Goal: Task Accomplishment & Management: Complete application form

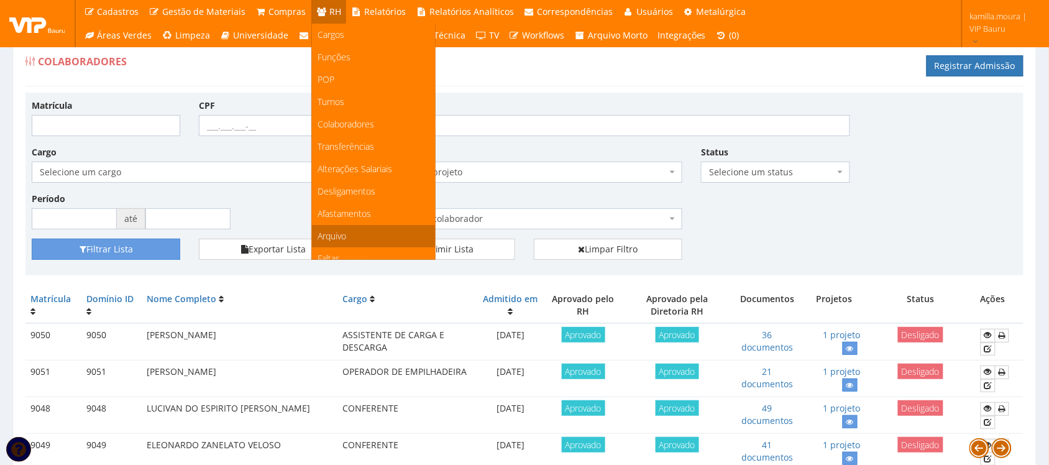
scroll to position [78, 0]
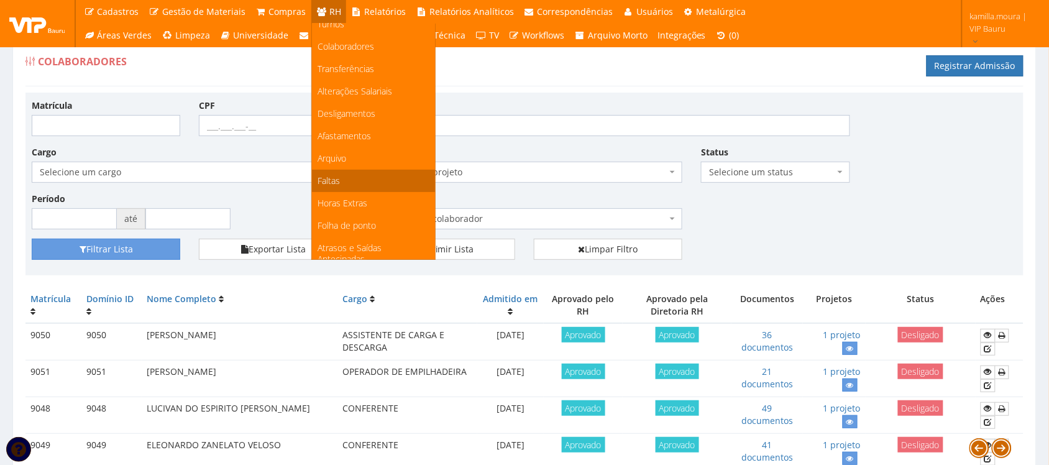
click at [343, 184] on link "Faltas" at bounding box center [373, 181] width 123 height 22
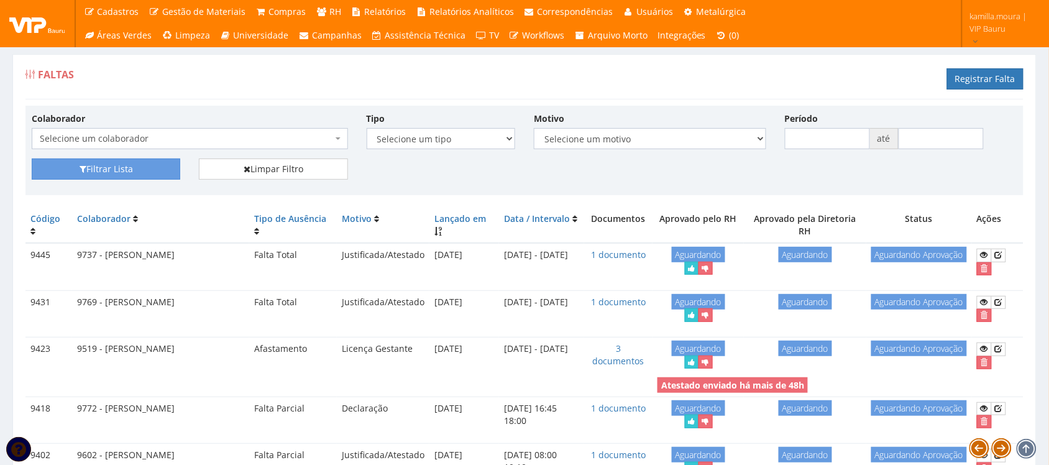
click at [339, 141] on span at bounding box center [339, 138] width 2 height 21
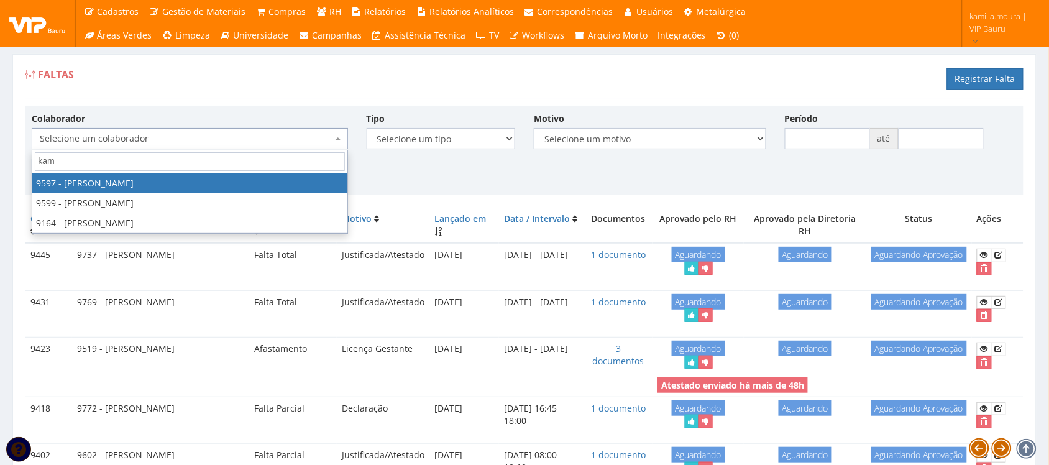
type input "kami"
select select "3767"
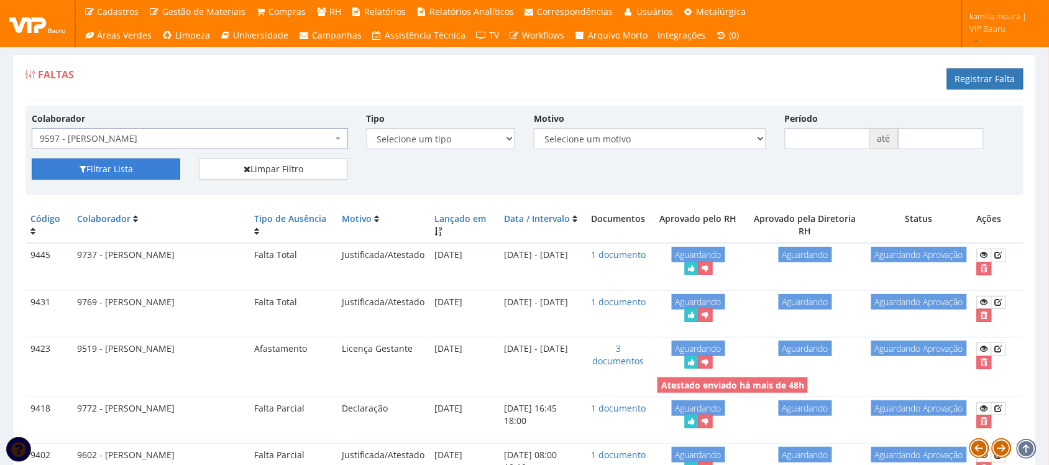
click at [146, 168] on button "Filtrar Lista" at bounding box center [106, 168] width 148 height 21
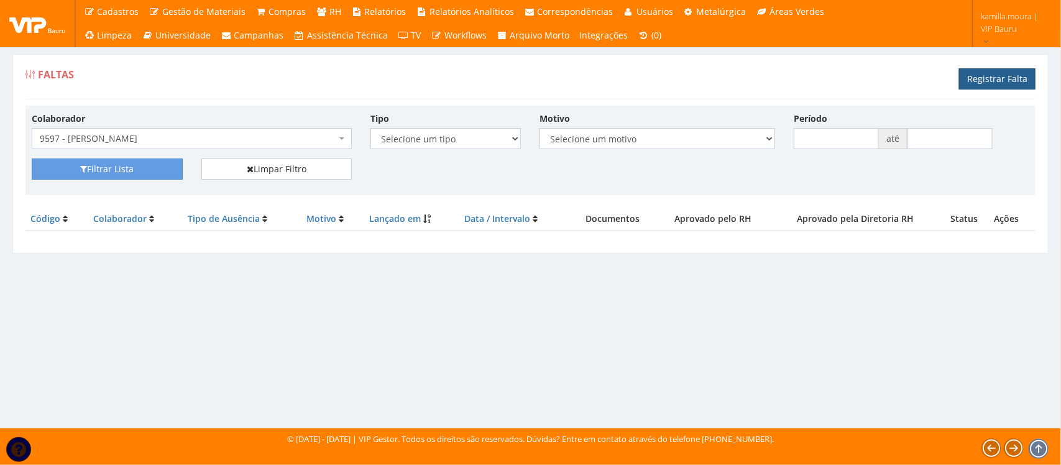
click at [1010, 82] on link "Registrar Falta" at bounding box center [997, 78] width 76 height 21
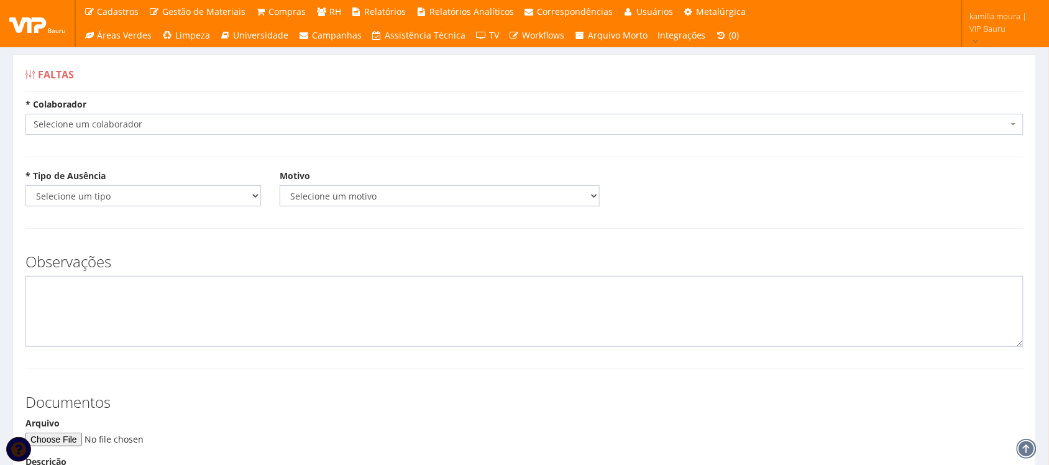
click at [221, 124] on span "Selecione um colaborador" at bounding box center [521, 124] width 974 height 12
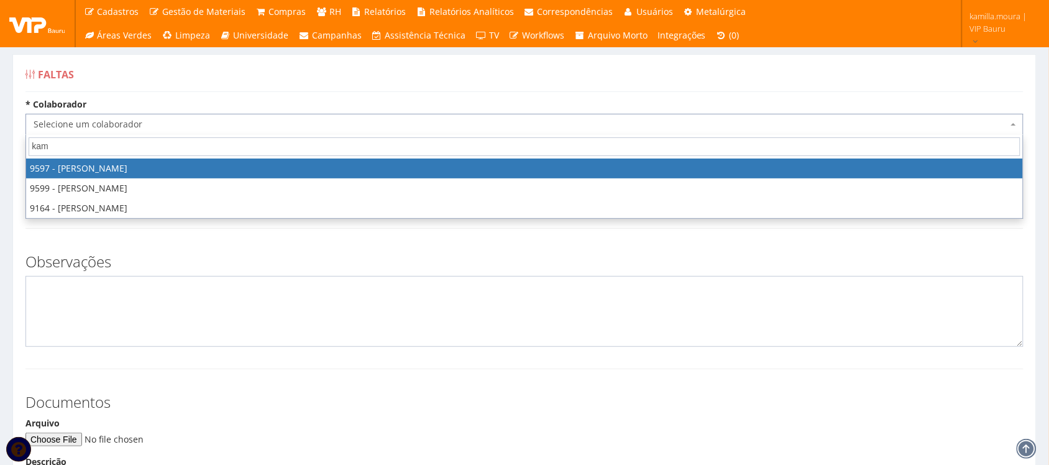
type input "kami"
select select "3767"
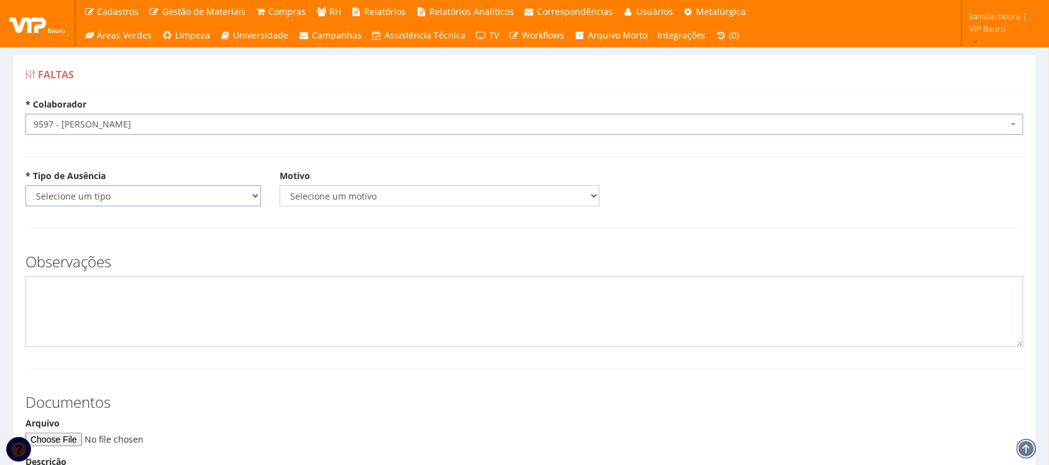
click at [106, 193] on select "Selecione um tipo Falta Total Falta Parcial Afastamento Férias" at bounding box center [142, 195] width 235 height 21
select select "parcial"
click at [25, 185] on select "Selecione um tipo Falta Total Falta Parcial Afastamento Férias" at bounding box center [142, 195] width 235 height 21
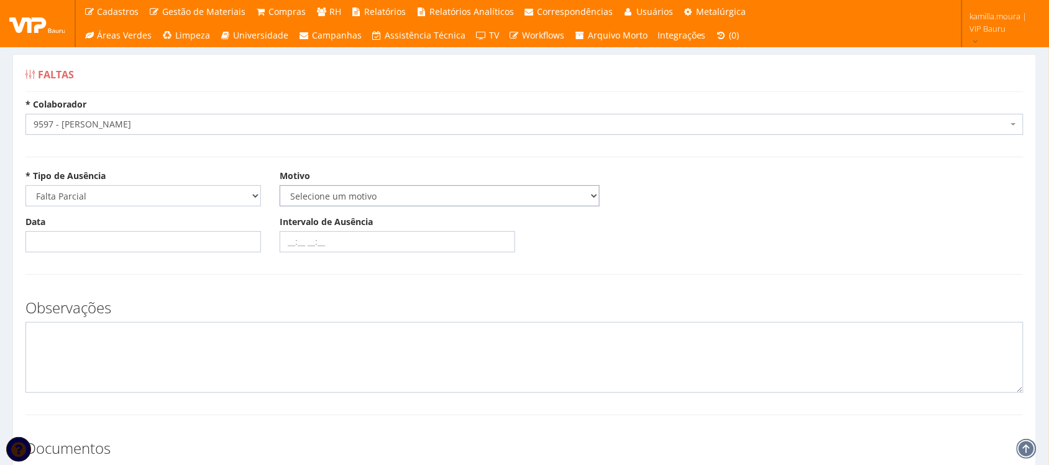
click at [311, 194] on select "Selecione um motivo Acidente Atestado Atraso Declaração Determinação Judicial D…" at bounding box center [440, 195] width 320 height 21
select select "atestado"
click at [280, 185] on select "Selecione um motivo Acidente Atestado Atraso Declaração Determinação Judicial D…" at bounding box center [440, 195] width 320 height 21
click at [115, 240] on input "Data" at bounding box center [142, 241] width 235 height 21
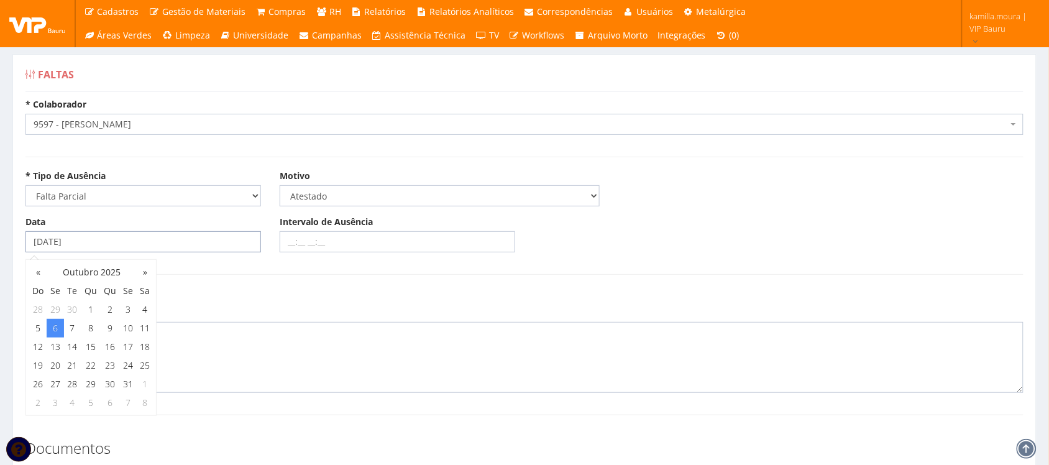
type input "06/10/2025"
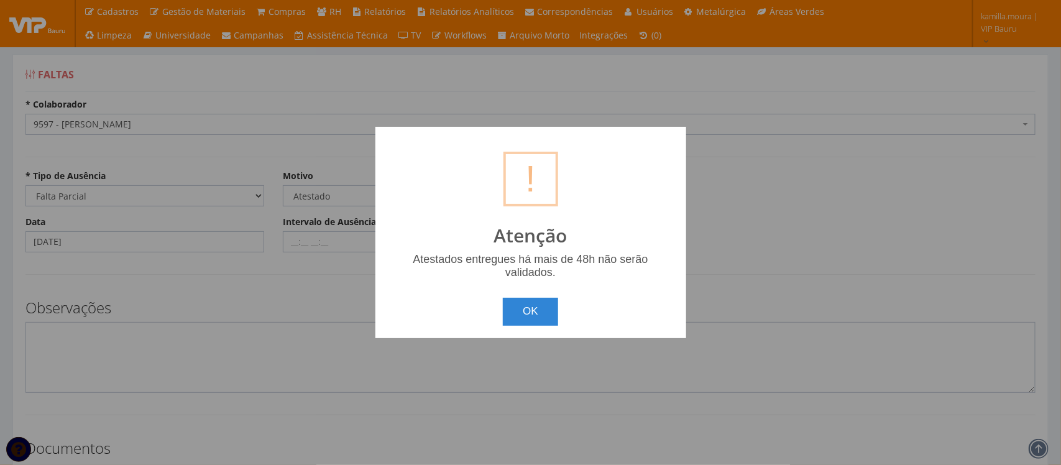
click at [281, 237] on body "Cadastros Clientes Unidades Subclientes Unidades de Subclientes Projetos Vagas …" at bounding box center [530, 354] width 1061 height 709
click at [539, 306] on button "OK" at bounding box center [530, 311] width 55 height 27
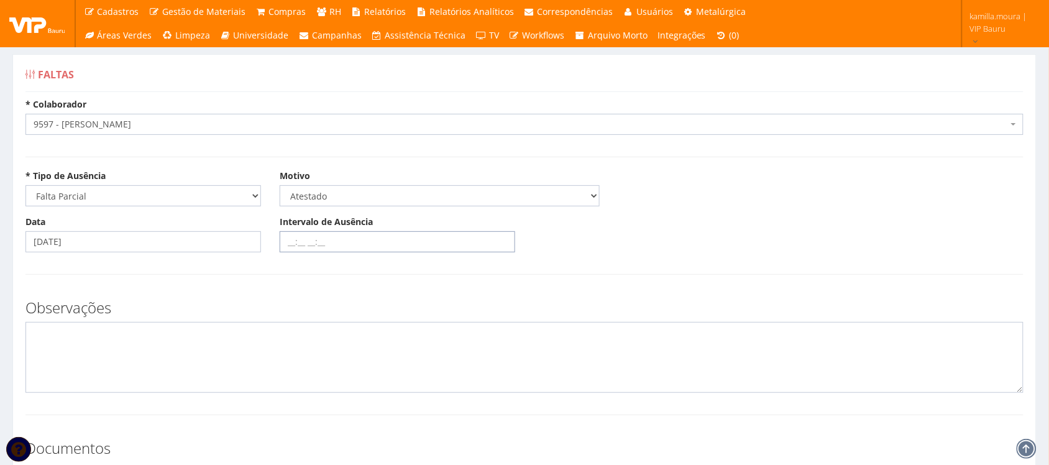
drag, startPoint x: 286, startPoint y: 241, endPoint x: 308, endPoint y: 216, distance: 33.5
click at [286, 241] on input "Intervalo de Ausência" at bounding box center [397, 241] width 235 height 21
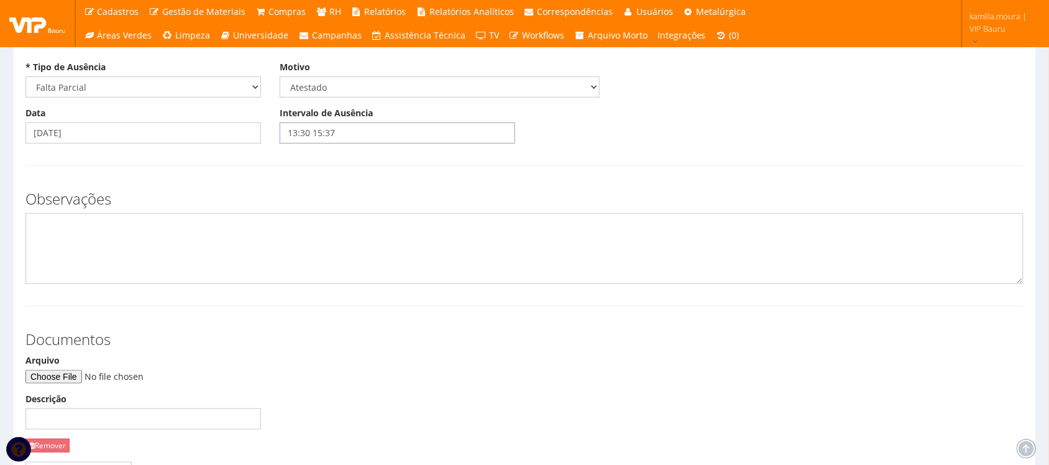
scroll to position [244, 0]
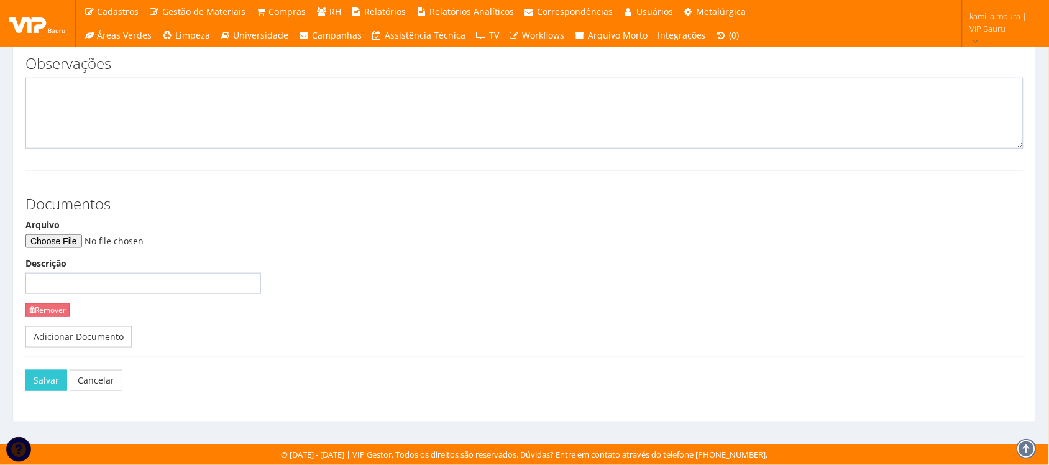
type input "13:30 15:37"
click at [85, 238] on input "Arquivo" at bounding box center [109, 241] width 169 height 14
type input "C:\fakepath\CCF_000233.pdf"
click at [44, 386] on button "Salvar" at bounding box center [46, 380] width 42 height 21
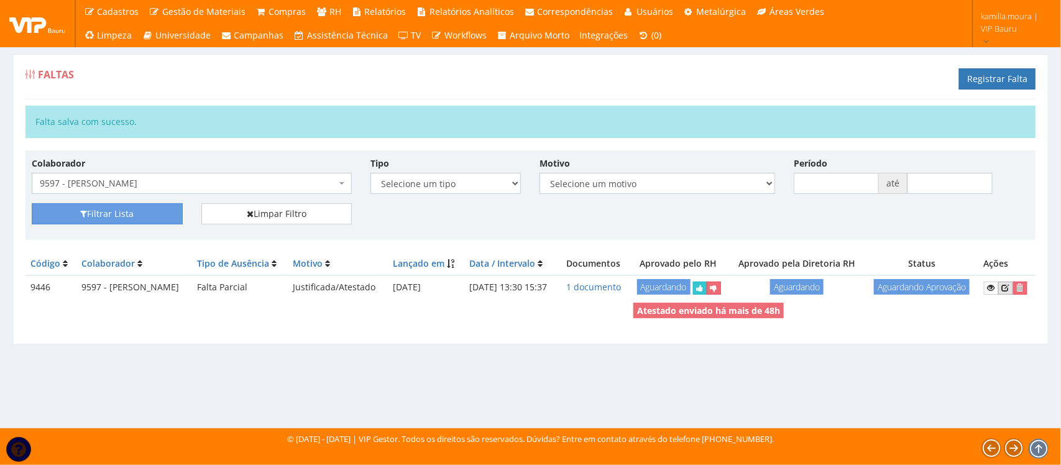
click at [1009, 292] on icon at bounding box center [1005, 287] width 7 height 9
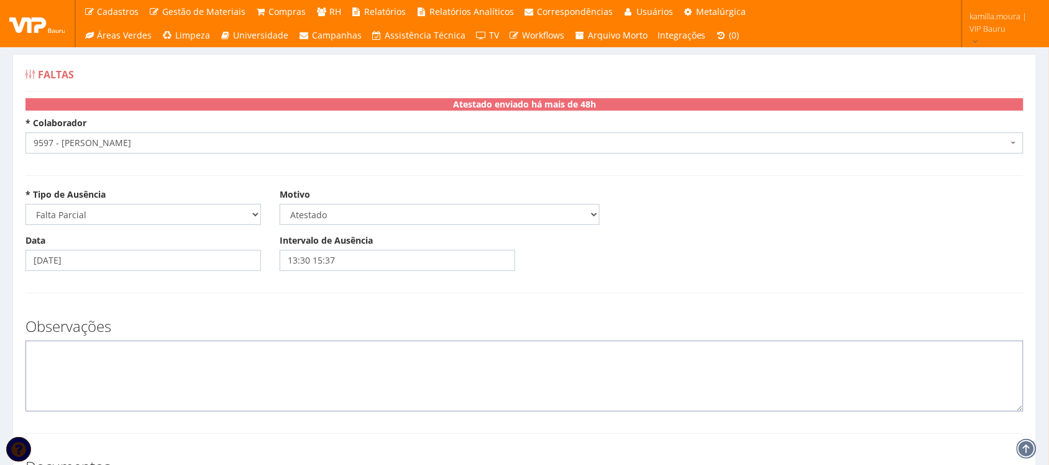
click at [57, 368] on textarea at bounding box center [524, 375] width 998 height 71
type textarea "c"
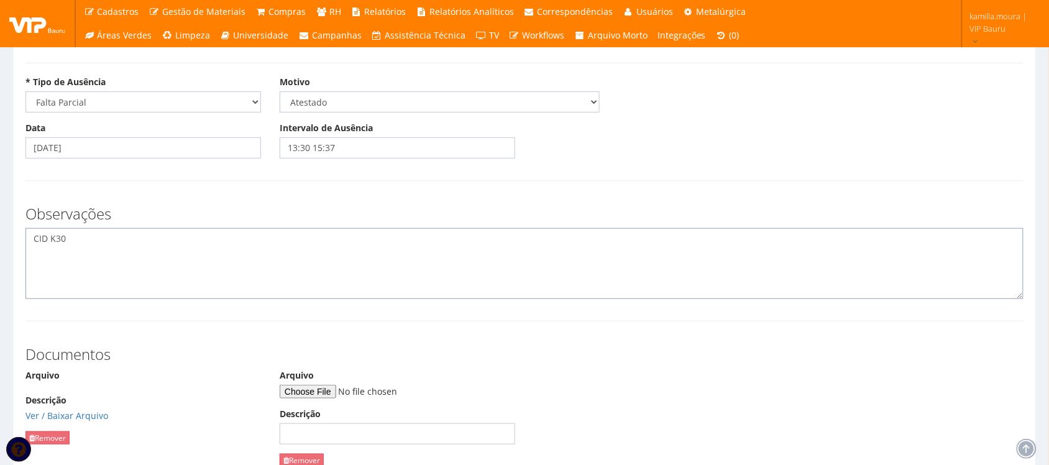
scroll to position [263, 0]
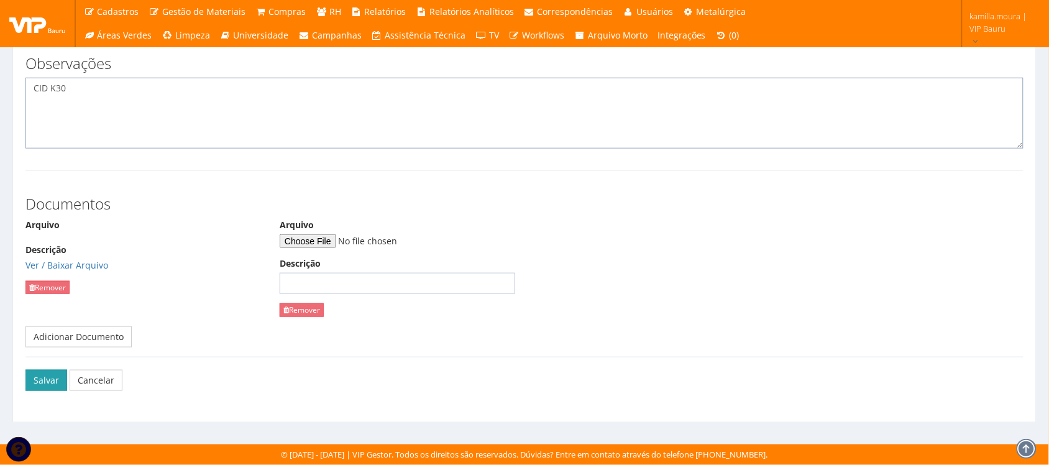
type textarea "CID K30"
click at [47, 382] on button "Salvar" at bounding box center [46, 380] width 42 height 21
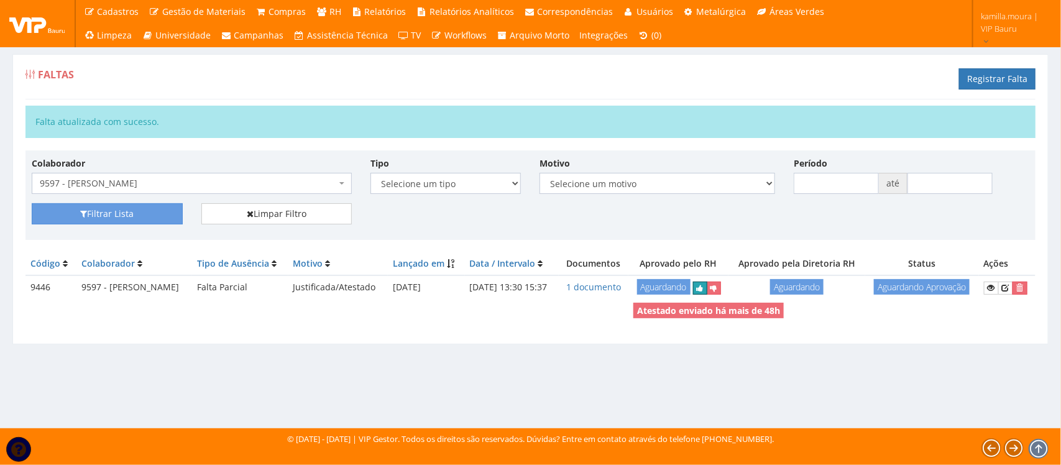
drag, startPoint x: 700, startPoint y: 311, endPoint x: 594, endPoint y: 50, distance: 280.9
click at [700, 293] on icon "submit" at bounding box center [699, 288] width 7 height 9
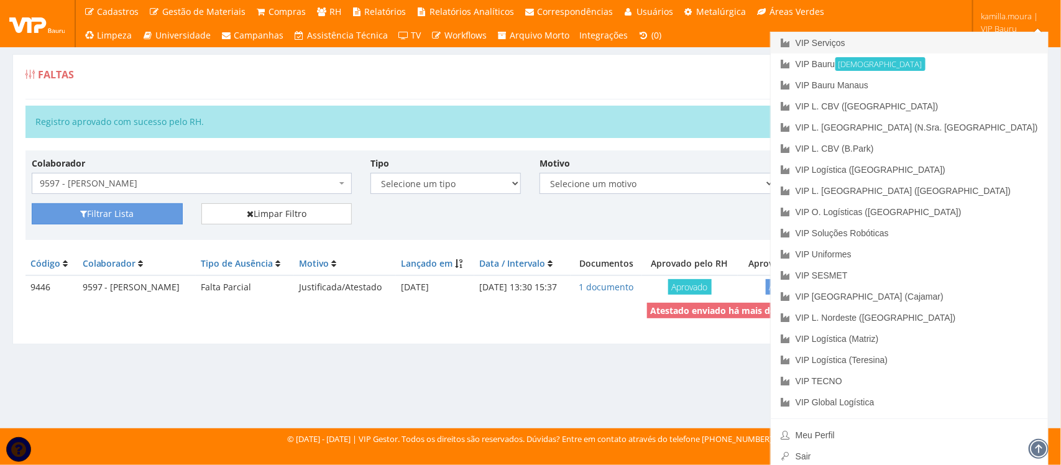
click at [964, 45] on link "VIP Serviços" at bounding box center [908, 42] width 277 height 21
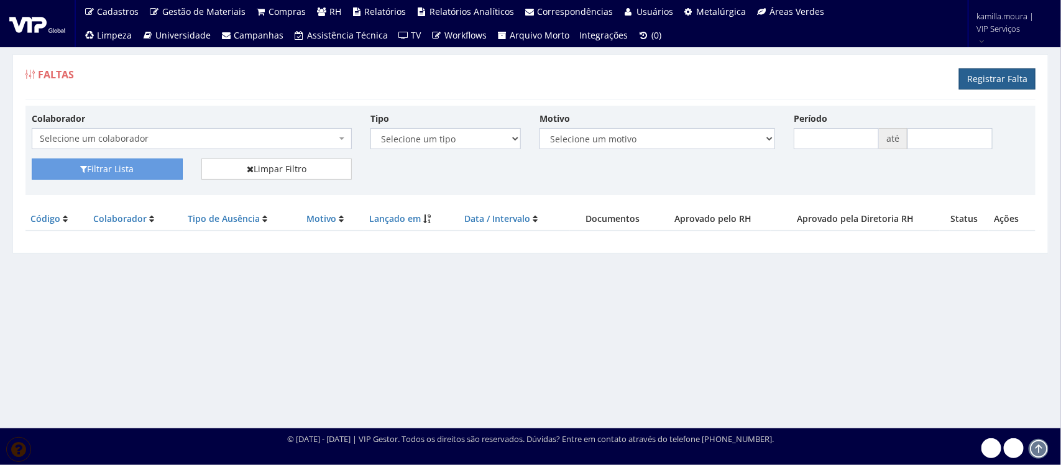
click at [1004, 82] on link "Registrar Falta" at bounding box center [997, 78] width 76 height 21
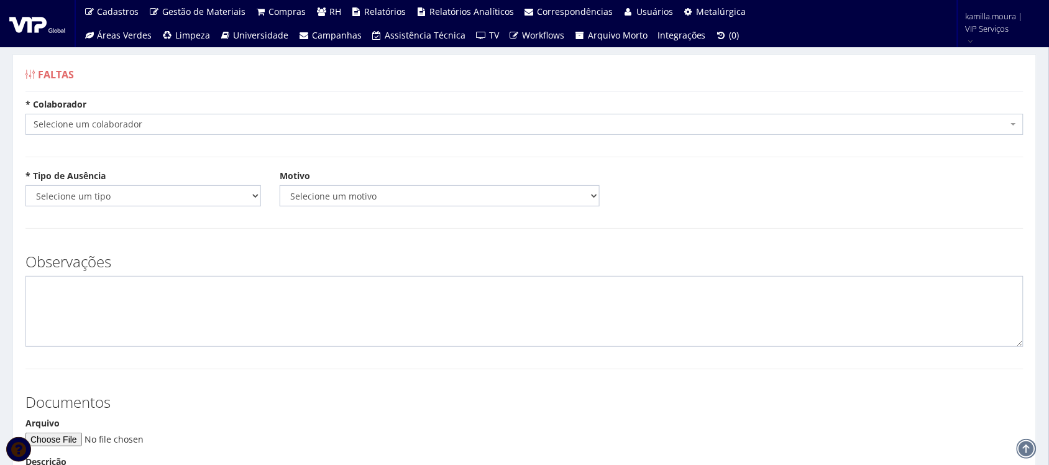
click at [197, 117] on span "Selecione um colaborador" at bounding box center [524, 124] width 998 height 21
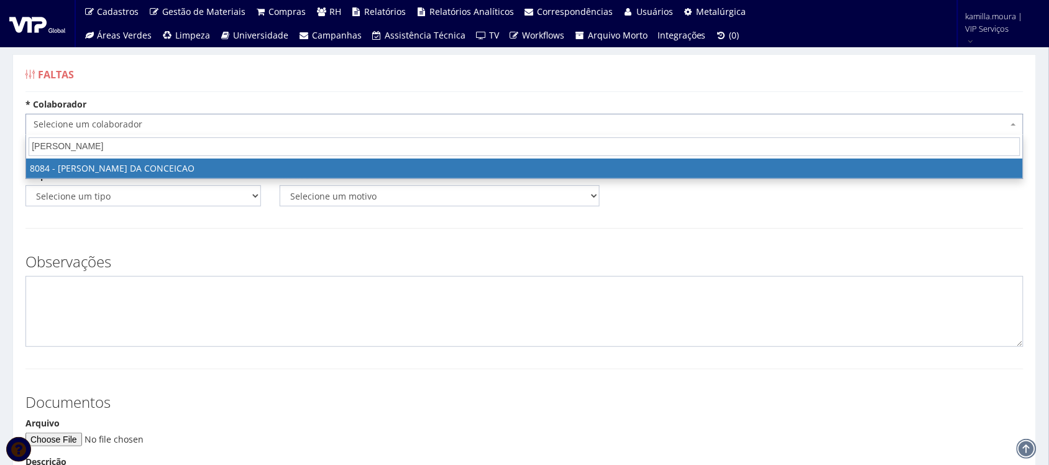
type input "ANDRE FAB"
select select "3573"
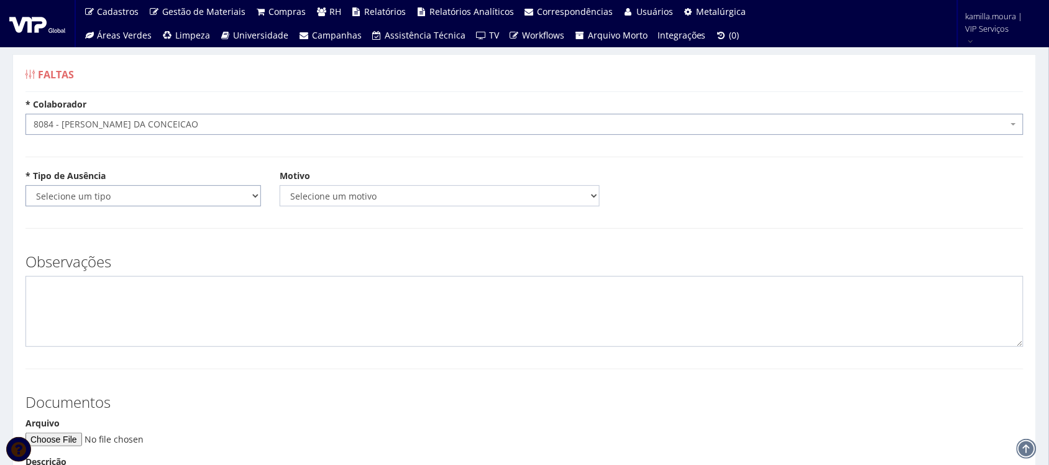
click at [121, 203] on select "Selecione um tipo Falta Total Falta Parcial Afastamento Férias" at bounding box center [142, 195] width 235 height 21
select select "total"
click at [25, 185] on select "Selecione um tipo Falta Total Falta Parcial Afastamento Férias" at bounding box center [142, 195] width 235 height 21
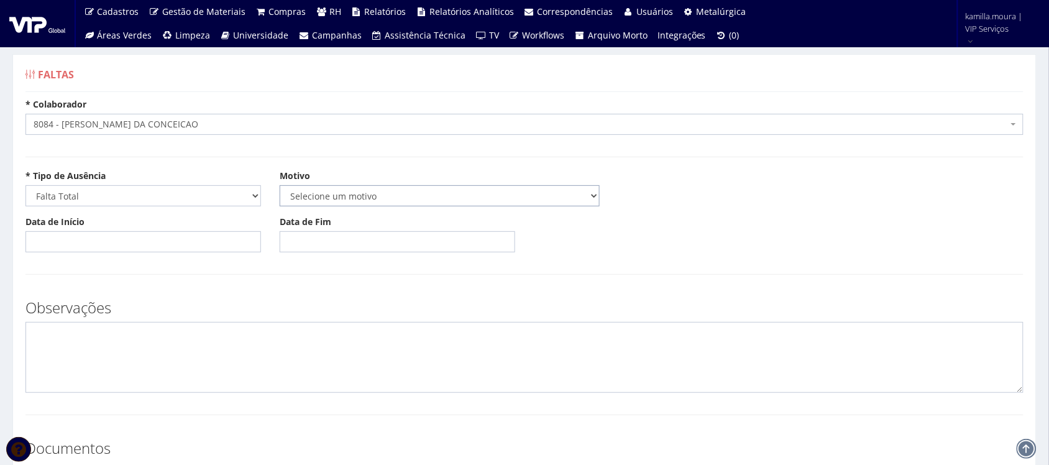
click at [353, 189] on select "Selecione um motivo Acidente Atestado Atraso Declaração Determinação Judicial D…" at bounding box center [440, 195] width 320 height 21
select select "atestado"
click at [280, 185] on select "Selecione um motivo Acidente Atestado Atraso Declaração Determinação Judicial D…" at bounding box center [440, 195] width 320 height 21
click at [54, 237] on input "Data de Início" at bounding box center [142, 241] width 235 height 21
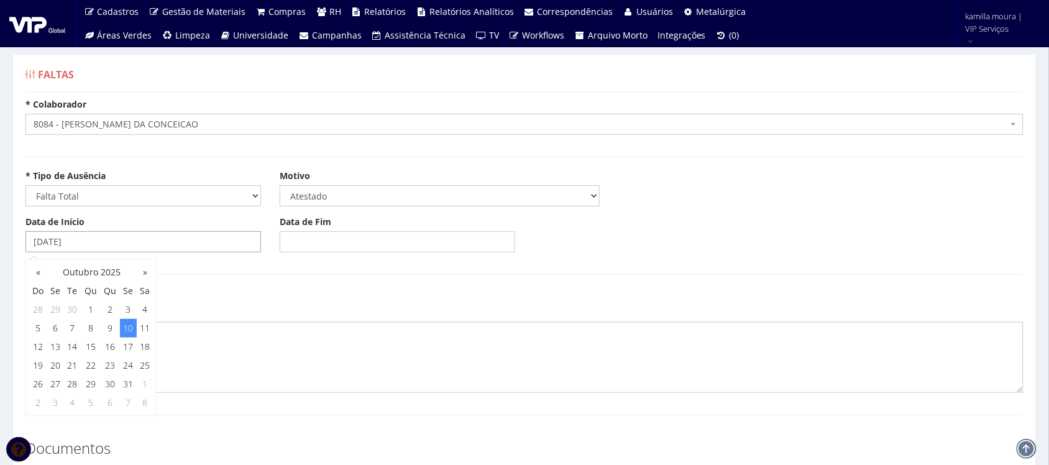
type input "10/10/2025"
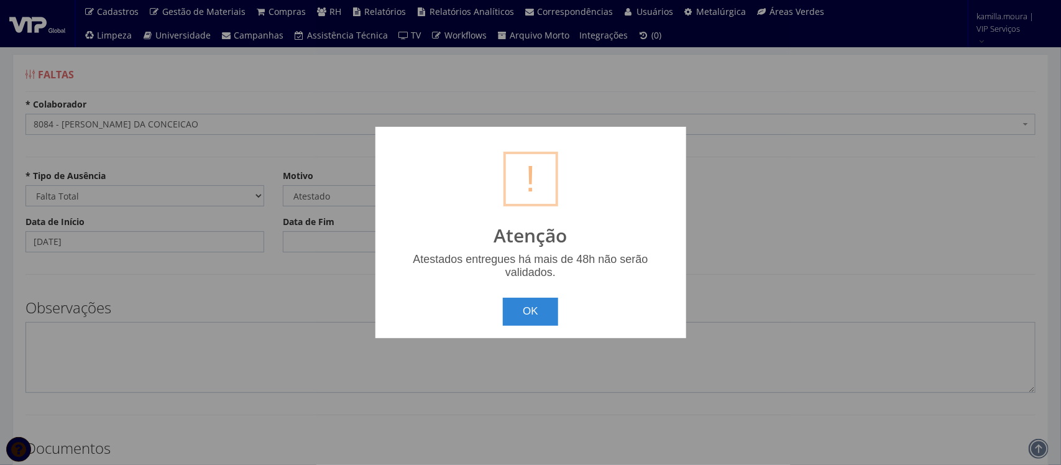
click at [503, 298] on button "OK" at bounding box center [530, 311] width 55 height 27
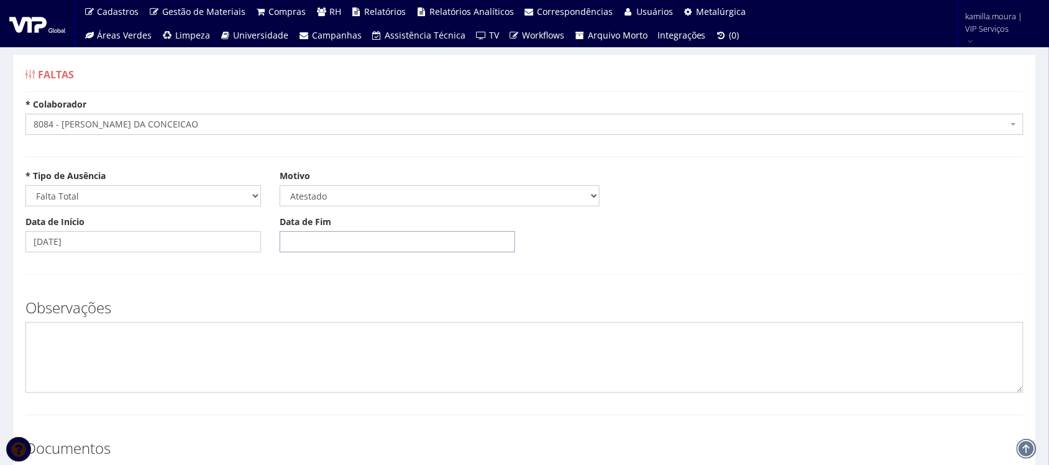
click at [286, 243] on input "Data de Fim" at bounding box center [397, 241] width 235 height 21
type input "10/10/2025"
click at [155, 368] on textarea at bounding box center [524, 357] width 998 height 71
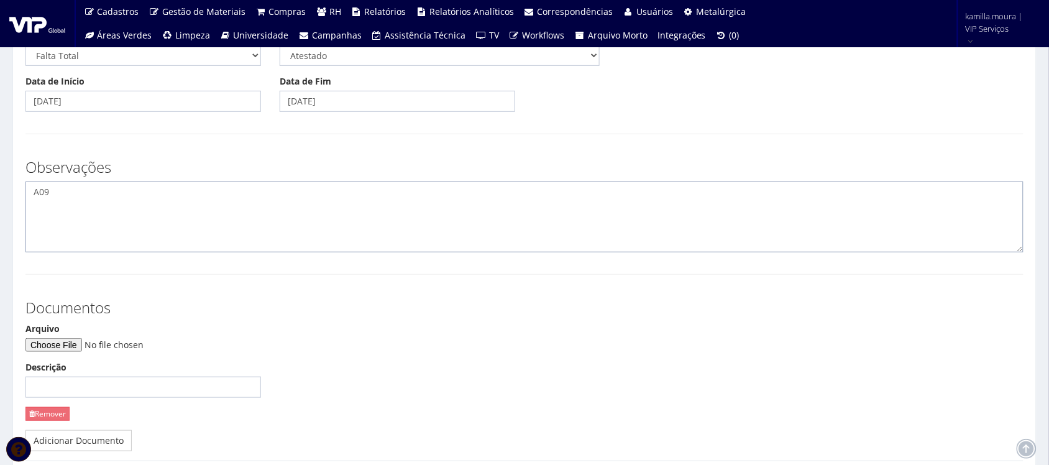
scroll to position [155, 0]
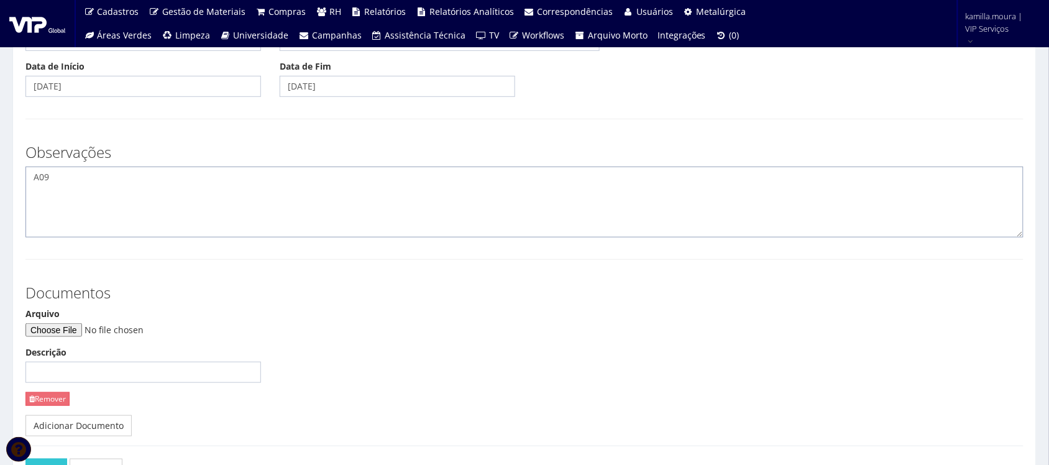
type textarea "A09"
click at [91, 331] on input "Arquivo" at bounding box center [109, 330] width 169 height 14
type input "C:\fakepath\IMG-20251010-WA0001.jpg"
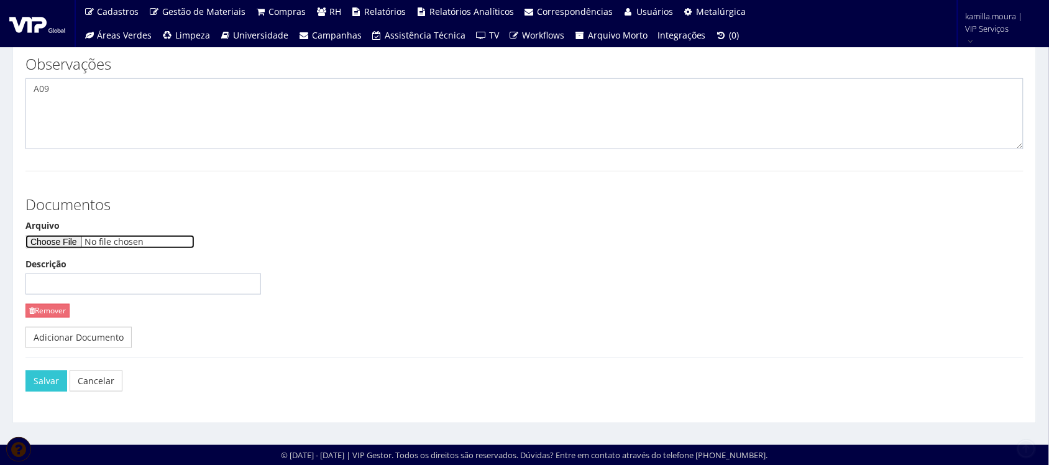
scroll to position [244, 0]
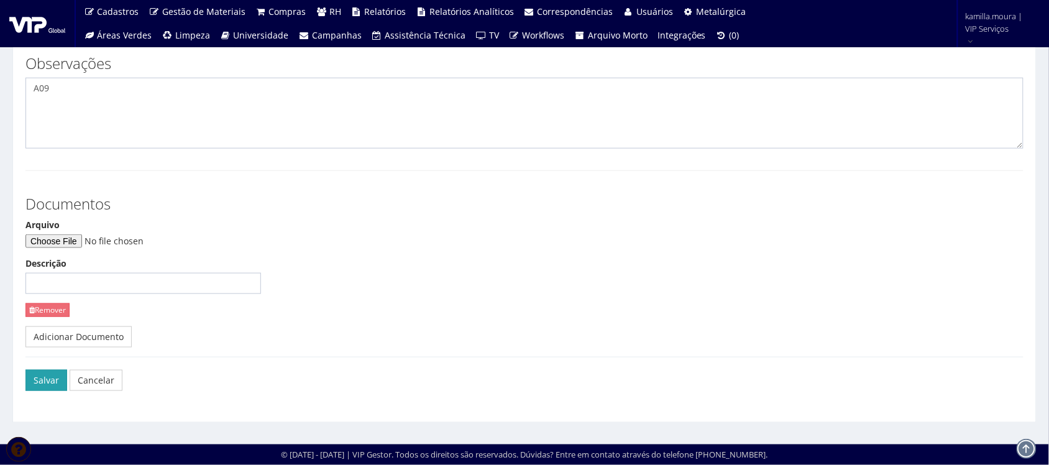
click at [41, 373] on button "Salvar" at bounding box center [46, 380] width 42 height 21
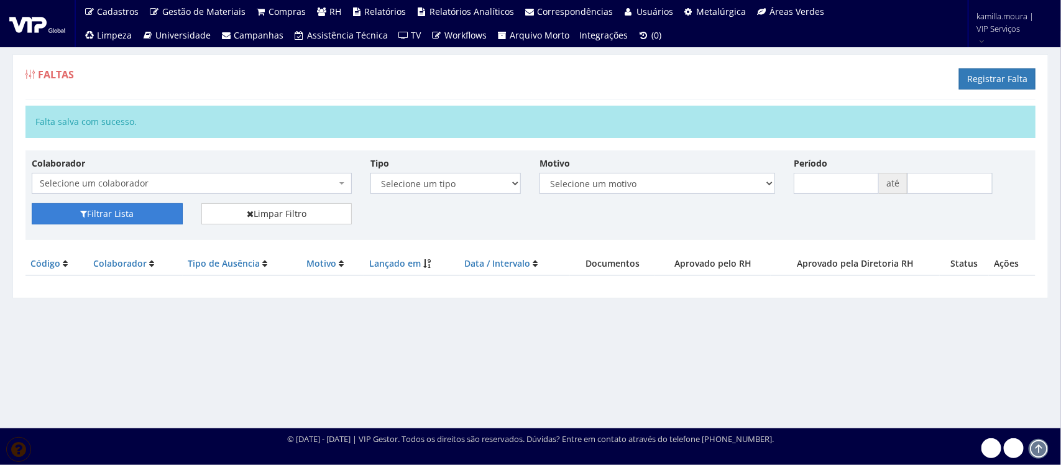
click at [95, 218] on button "Filtrar Lista" at bounding box center [107, 213] width 151 height 21
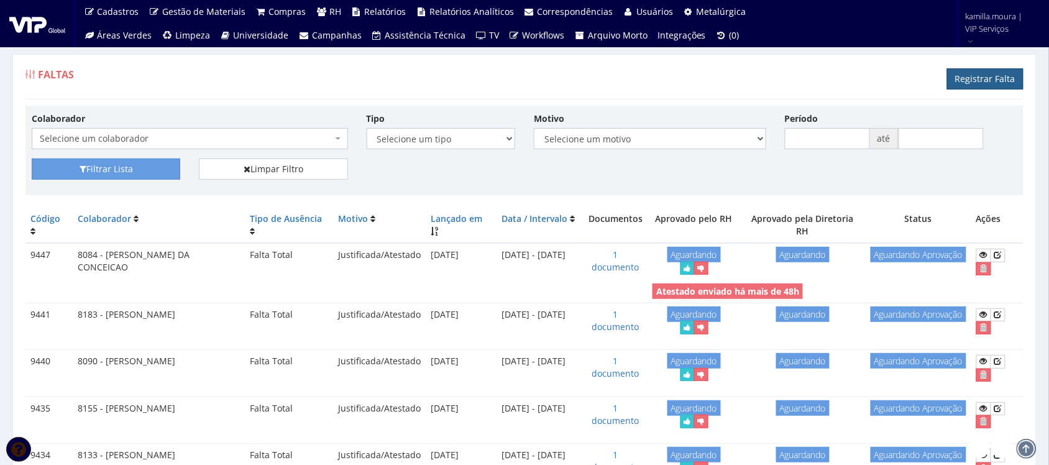
click at [987, 72] on link "Registrar Falta" at bounding box center [985, 78] width 76 height 21
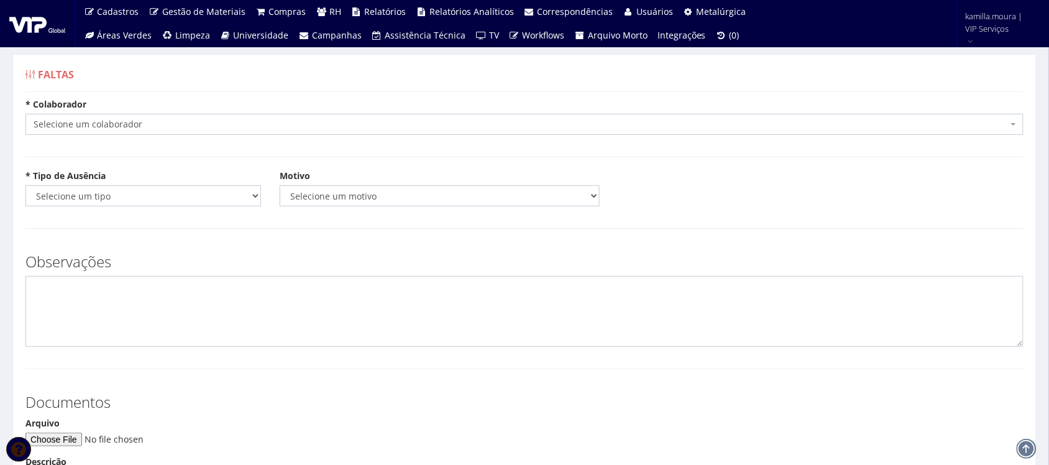
click at [351, 128] on span "Selecione um colaborador" at bounding box center [521, 124] width 974 height 12
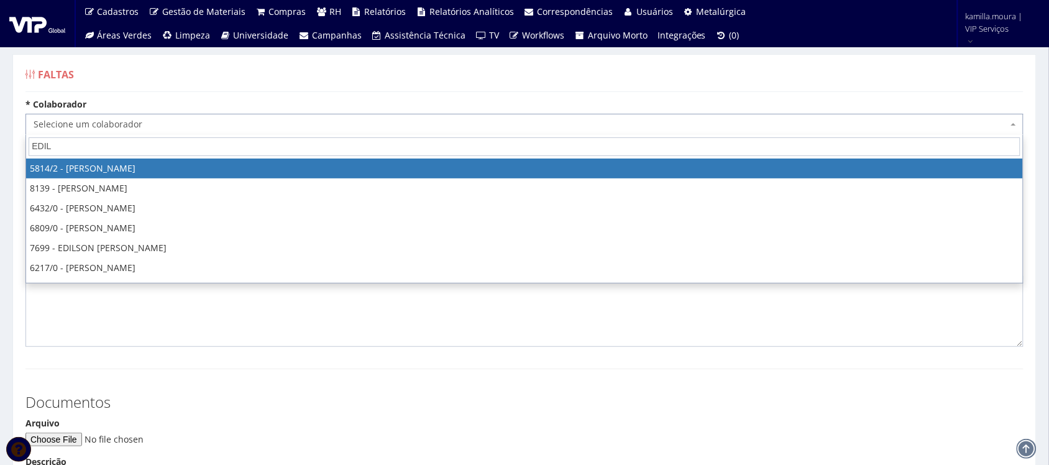
type input "EDILS"
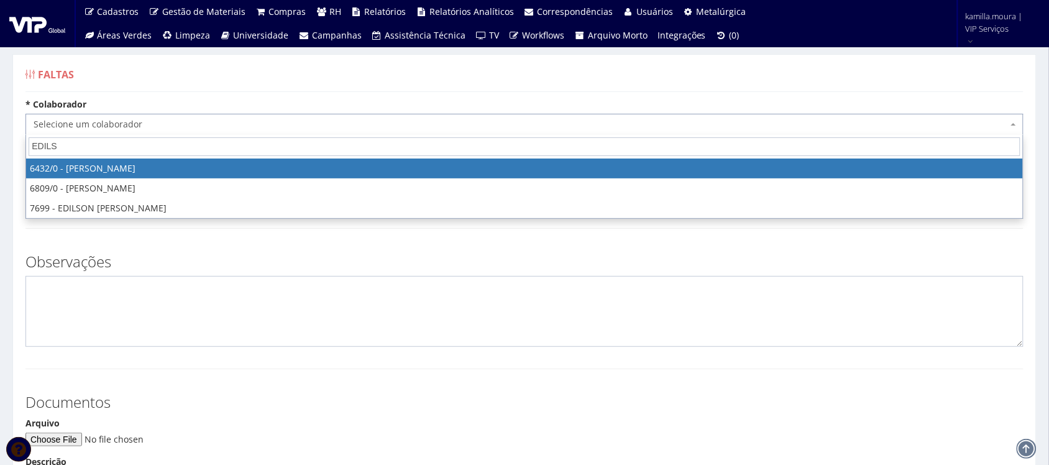
select select "65"
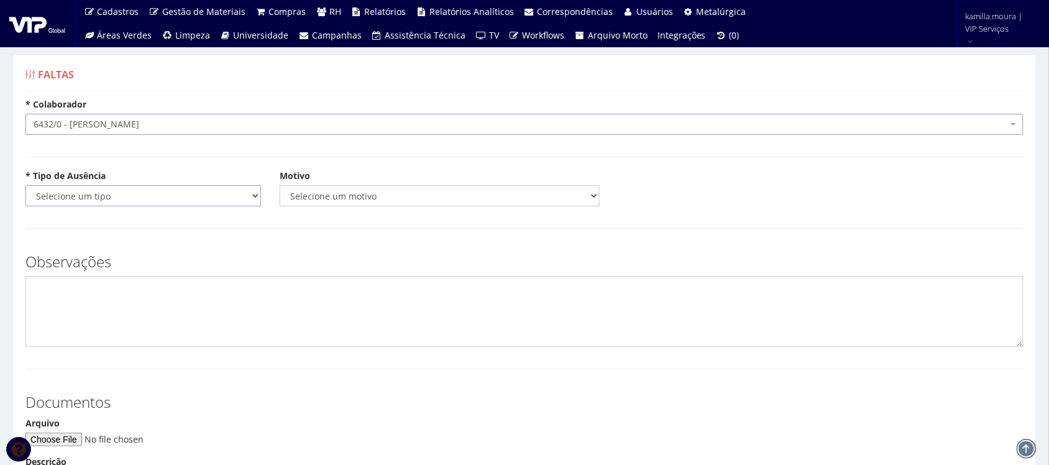
click at [197, 199] on select "Selecione um tipo Falta Total Falta Parcial Afastamento Férias" at bounding box center [142, 195] width 235 height 21
select select "total"
click at [25, 185] on select "Selecione um tipo Falta Total Falta Parcial Afastamento Férias" at bounding box center [142, 195] width 235 height 21
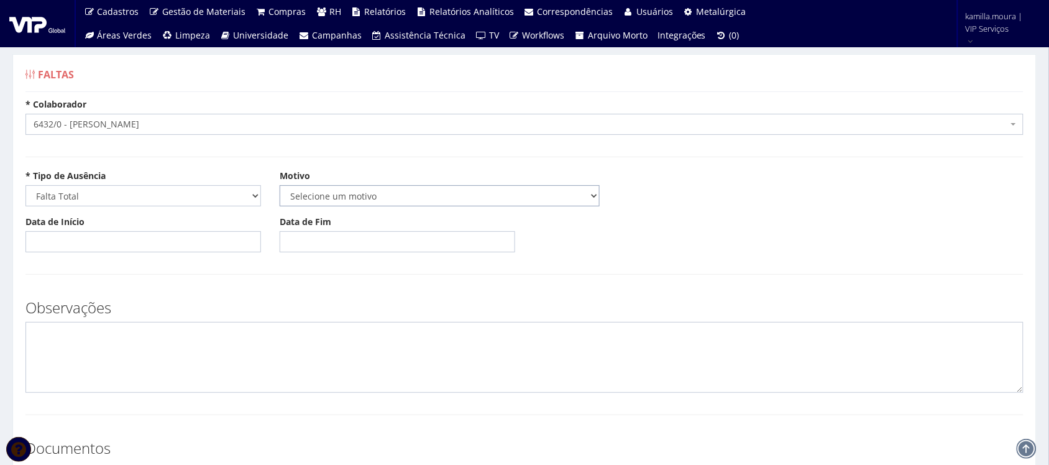
click at [363, 202] on select "Selecione um motivo Acidente Atestado Atraso Declaração Determinação Judicial D…" at bounding box center [440, 195] width 320 height 21
select select "atestado"
click at [280, 185] on select "Selecione um motivo Acidente Atestado Atraso Declaração Determinação Judicial D…" at bounding box center [440, 195] width 320 height 21
click at [199, 250] on input "Data de Início" at bounding box center [142, 241] width 235 height 21
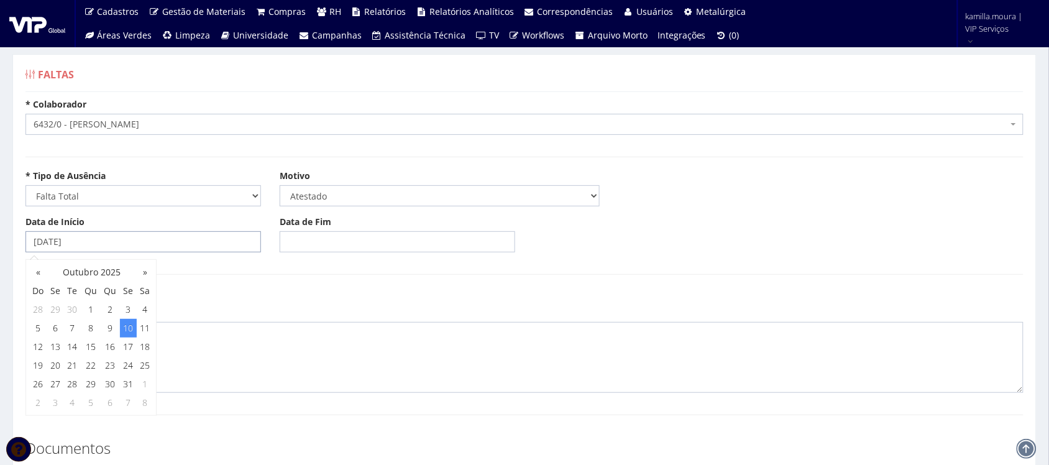
type input "10/10/2025"
click at [283, 241] on body "Cadastros Clientes Unidades Subclientes Unidades de Subclientes Projetos Vagas …" at bounding box center [524, 354] width 1049 height 709
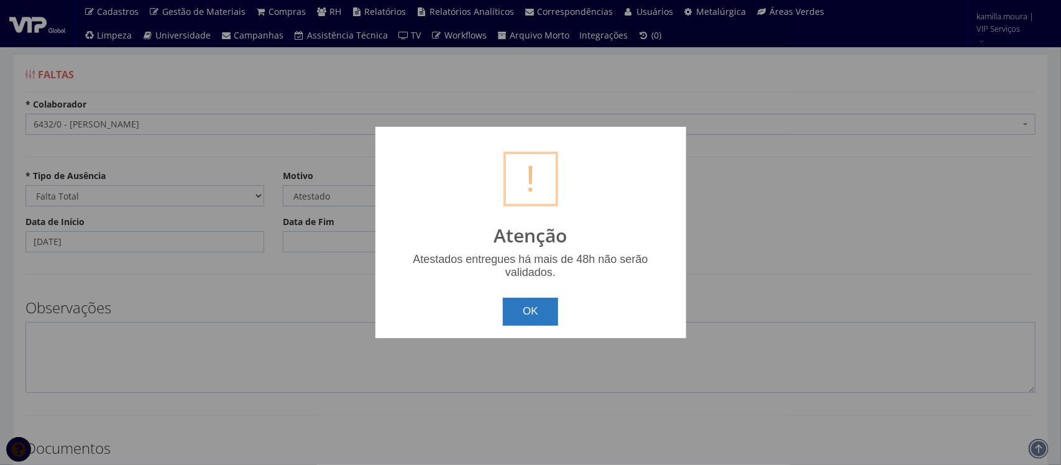
click at [520, 299] on button "OK" at bounding box center [530, 311] width 55 height 27
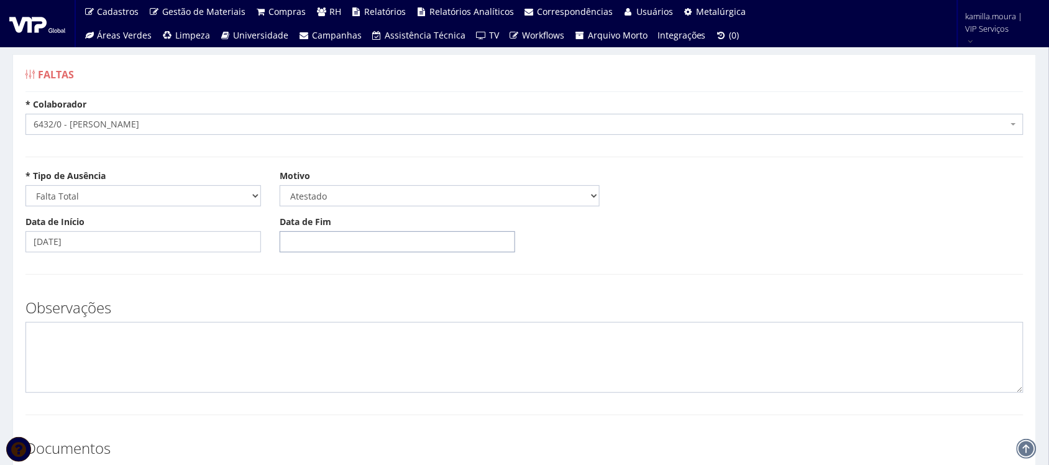
click at [286, 234] on input "Data de Fim" at bounding box center [397, 241] width 235 height 21
type input "[DATE]"
click at [160, 349] on textarea at bounding box center [524, 357] width 998 height 71
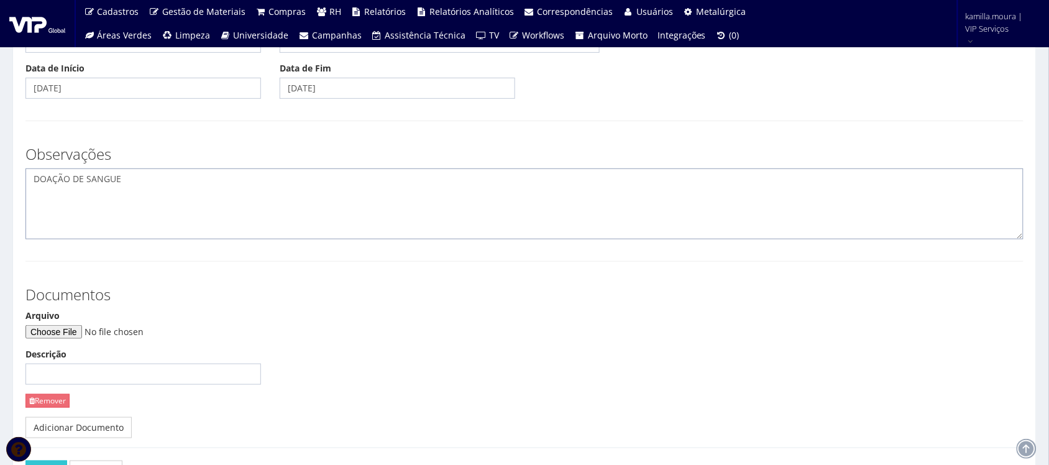
scroll to position [155, 0]
type textarea "DOAÇÃO DE SANGUE"
click at [57, 327] on input "Arquivo" at bounding box center [109, 330] width 169 height 14
type input "C:\fakepath\Atestado de Doação - Edil.pdf"
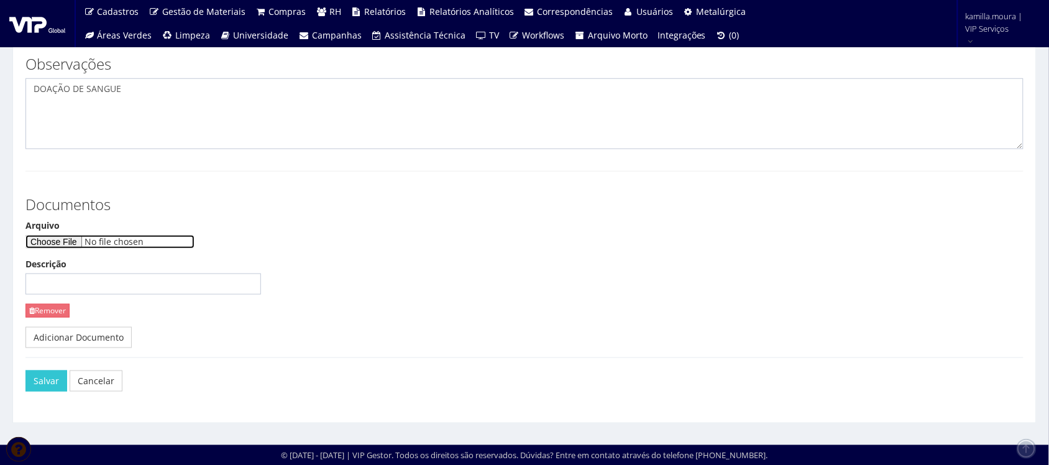
scroll to position [244, 0]
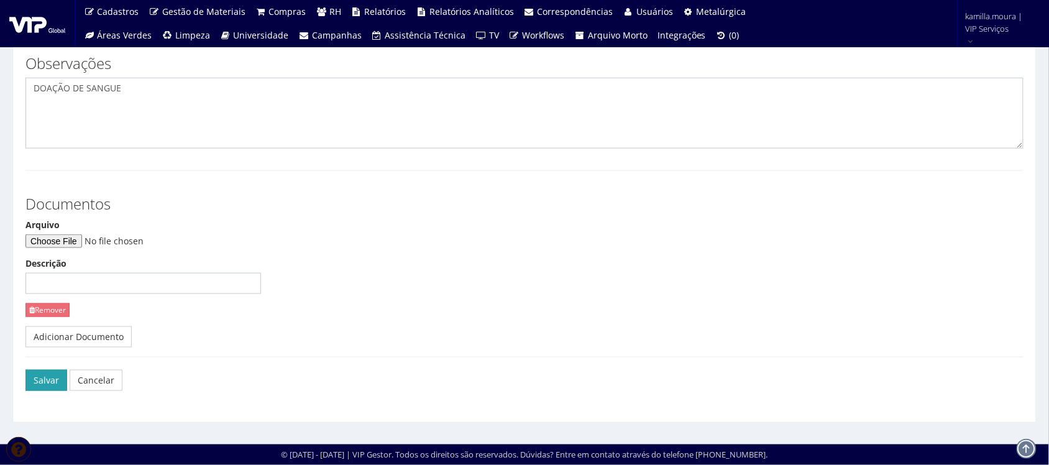
click at [51, 381] on button "Salvar" at bounding box center [46, 380] width 42 height 21
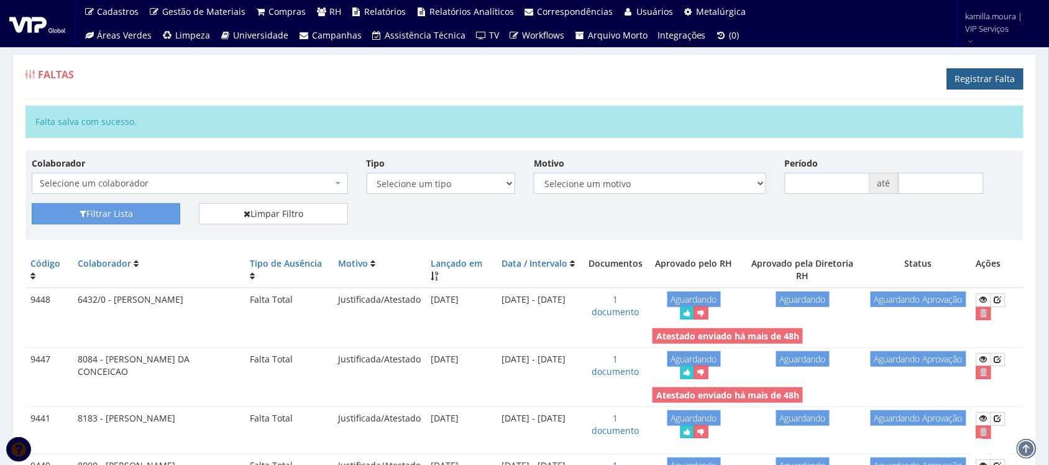
click at [969, 76] on link "Registrar Falta" at bounding box center [985, 78] width 76 height 21
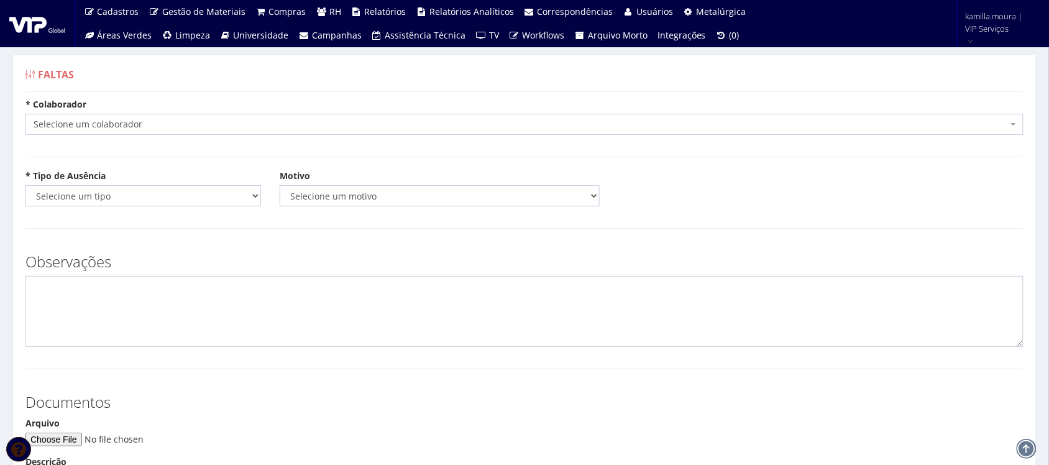
click at [298, 119] on span "Selecione um colaborador" at bounding box center [521, 124] width 974 height 12
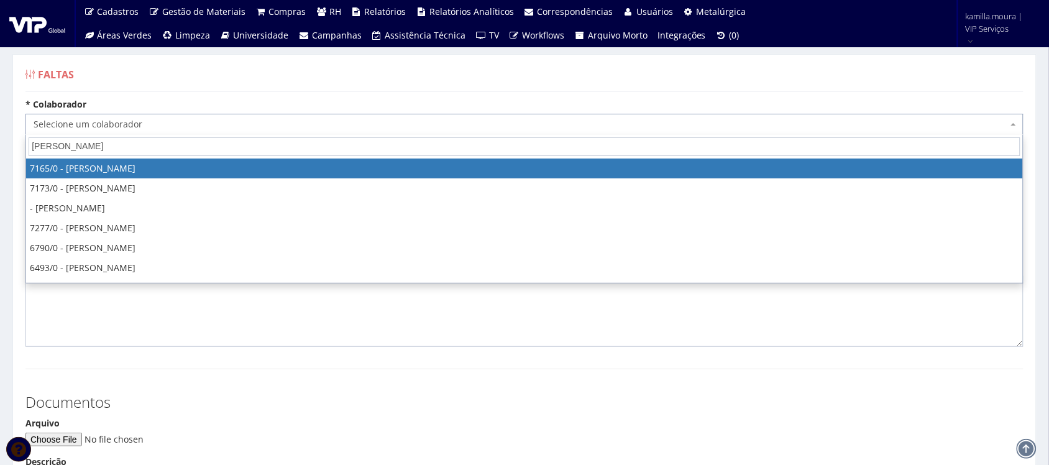
type input "[PERSON_NAME]"
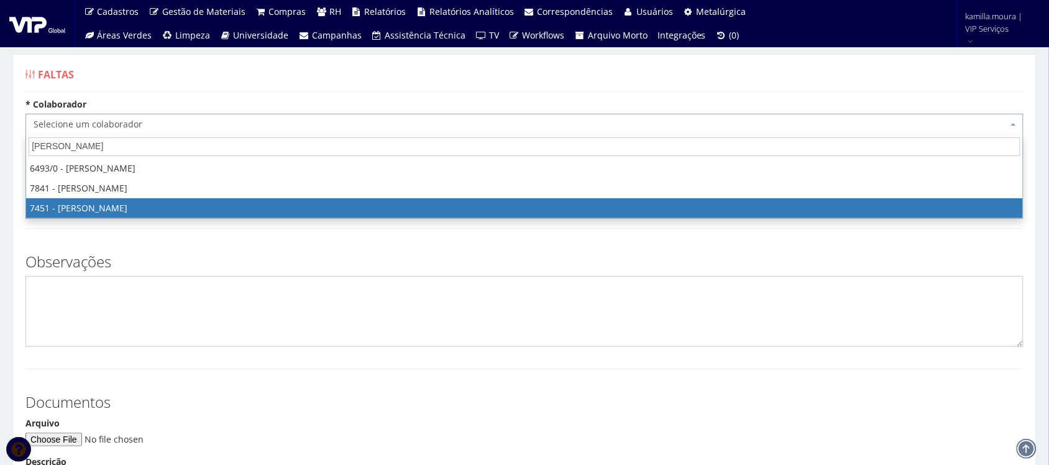
select select "1319"
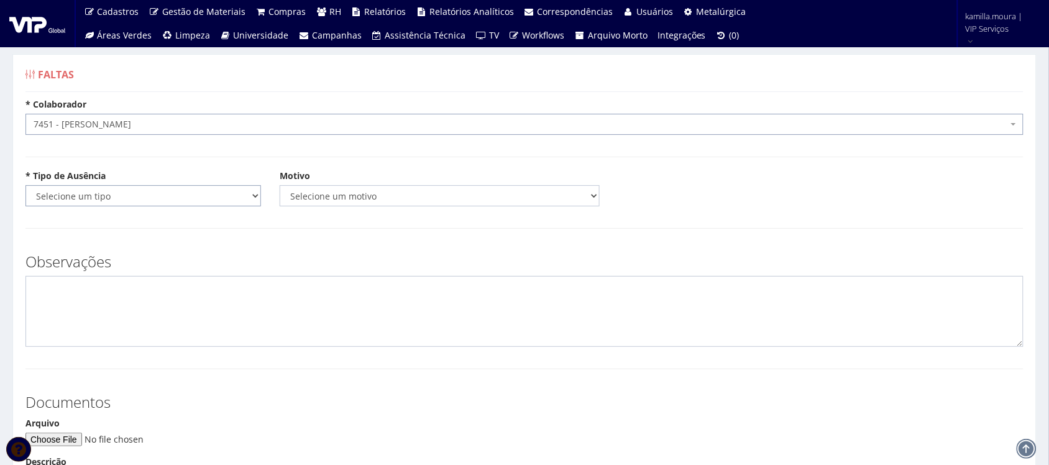
click at [180, 193] on select "Selecione um tipo Falta Total Falta Parcial Afastamento Férias" at bounding box center [142, 195] width 235 height 21
select select "total"
click at [25, 185] on select "Selecione um tipo Falta Total Falta Parcial Afastamento Férias" at bounding box center [142, 195] width 235 height 21
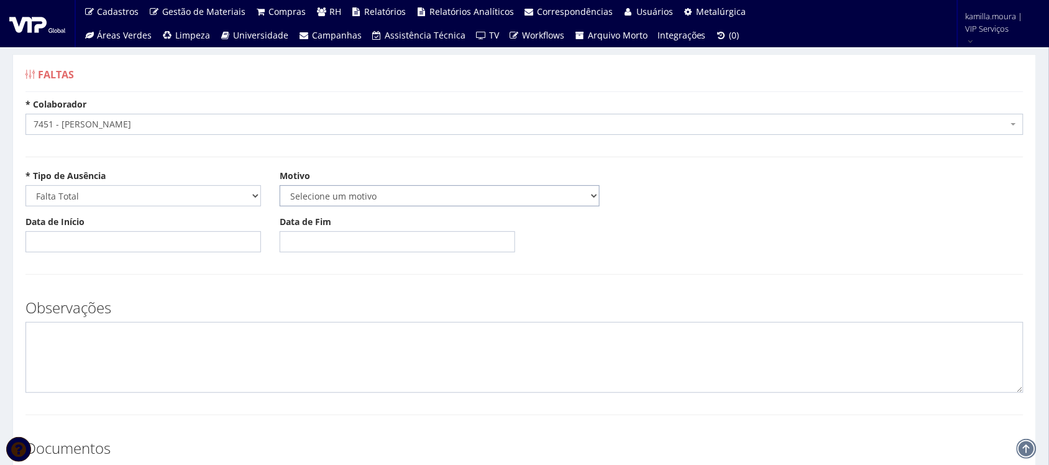
click at [325, 193] on select "Selecione um motivo Acidente Atestado Atraso Declaração Determinação Judicial D…" at bounding box center [440, 195] width 320 height 21
select select "atestado"
click at [280, 185] on select "Selecione um motivo Acidente Atestado Atraso Declaração Determinação Judicial D…" at bounding box center [440, 195] width 320 height 21
click at [107, 249] on input "Data de Início" at bounding box center [142, 241] width 235 height 21
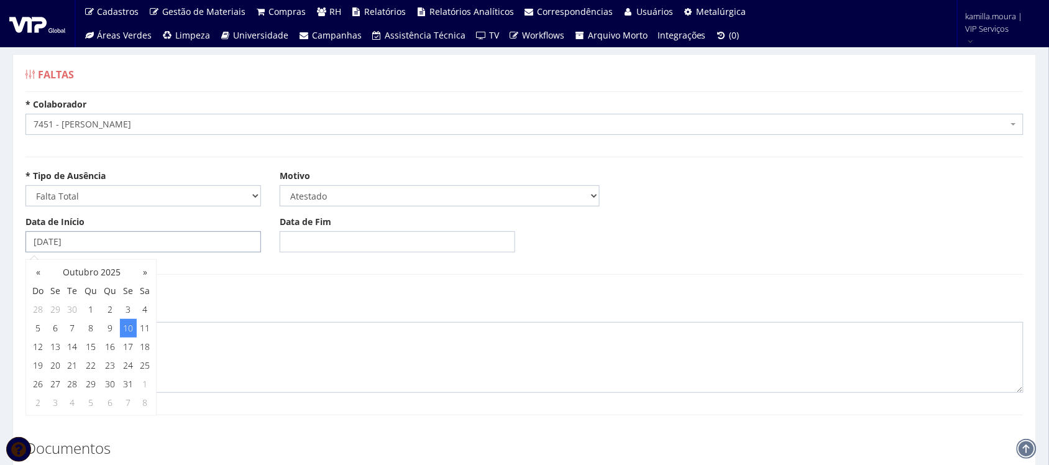
type input "[DATE]"
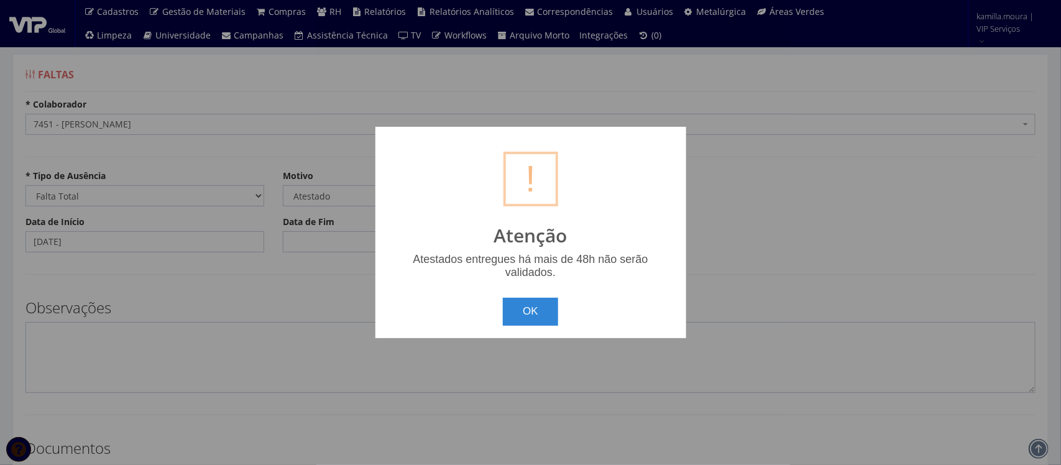
click at [503, 298] on button "OK" at bounding box center [530, 311] width 55 height 27
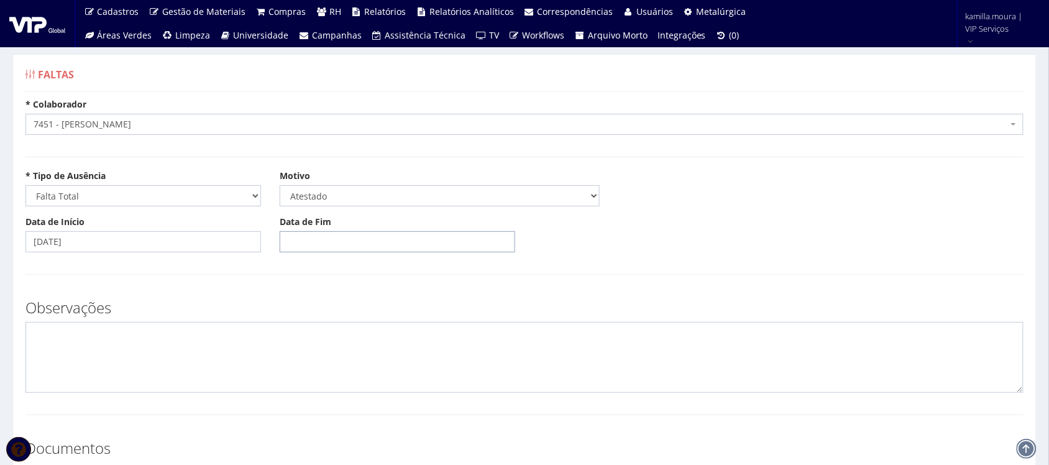
click at [286, 246] on input "Data de Fim" at bounding box center [397, 241] width 235 height 21
type input "[DATE]"
click at [202, 352] on textarea at bounding box center [524, 357] width 998 height 71
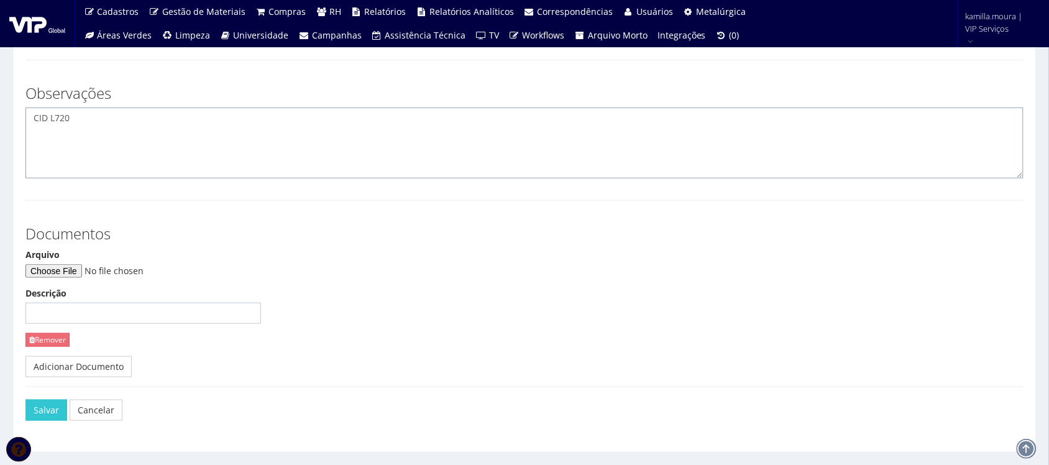
scroll to position [244, 0]
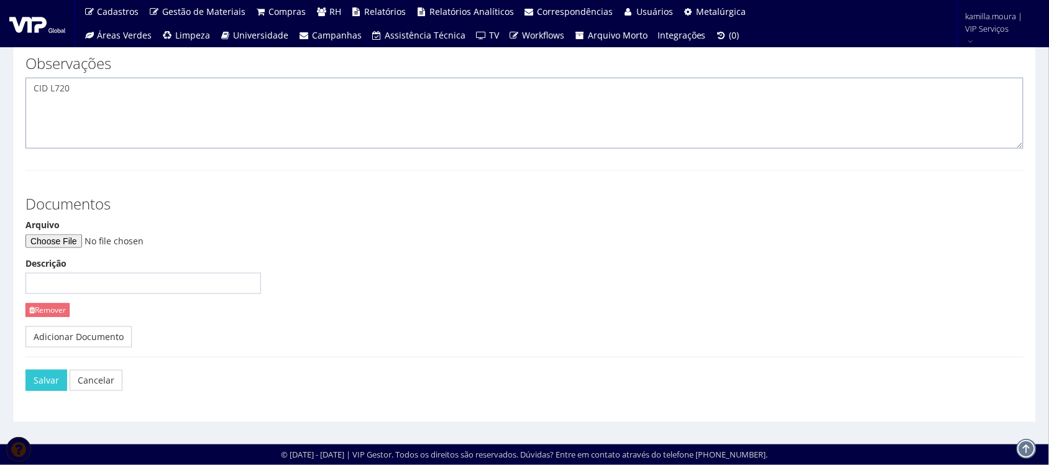
type textarea "CID L720"
click at [68, 240] on input "Arquivo" at bounding box center [109, 241] width 169 height 14
type input "C:\fakepath\IMG-20251011-WA0037.jpg"
click at [48, 382] on button "Salvar" at bounding box center [46, 380] width 42 height 21
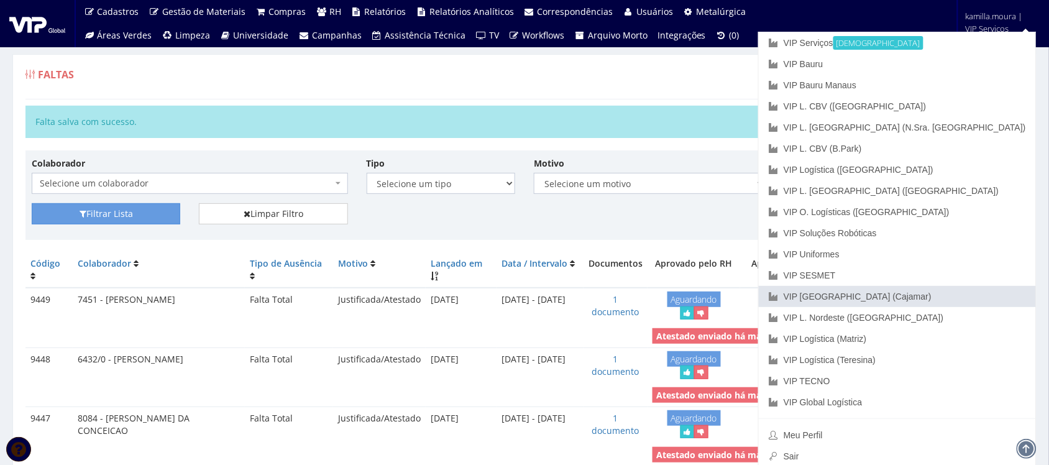
click at [982, 296] on link "VIP [GEOGRAPHIC_DATA] (Cajamar)" at bounding box center [897, 296] width 277 height 21
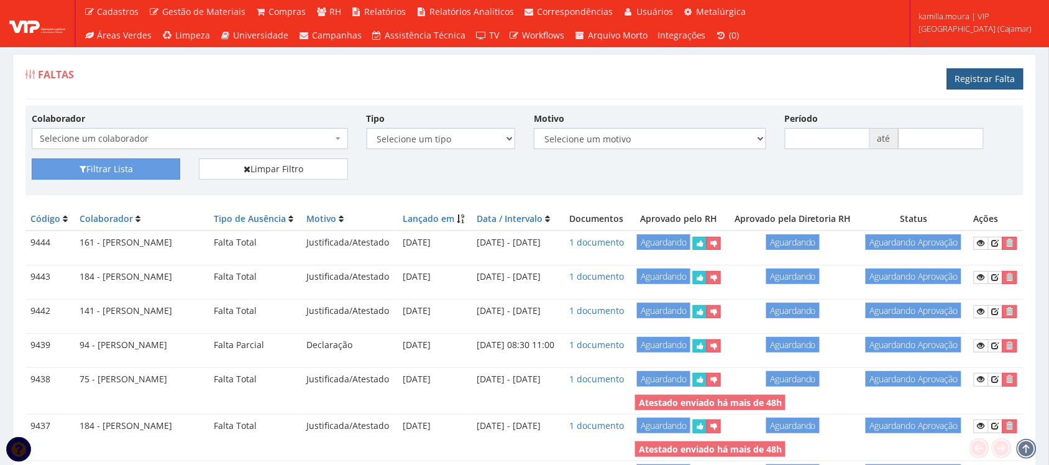
click at [962, 75] on link "Registrar Falta" at bounding box center [985, 78] width 76 height 21
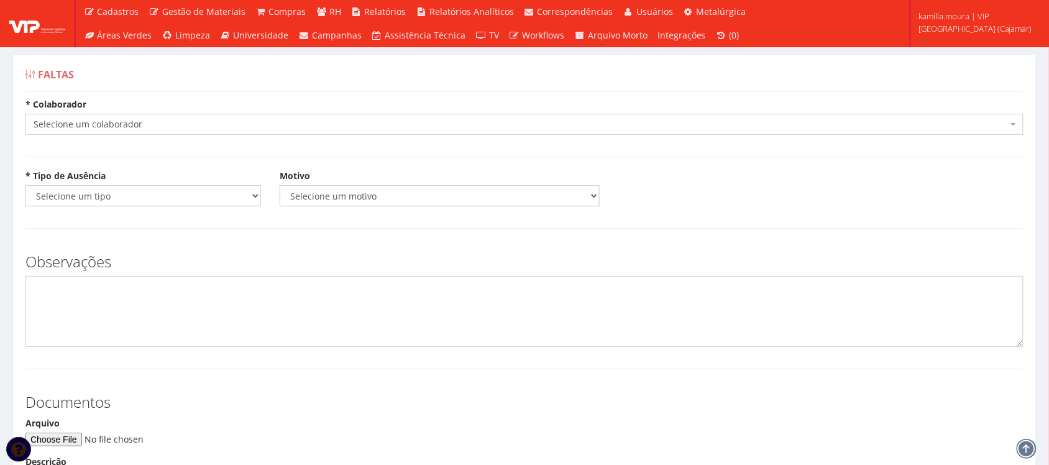
click at [328, 119] on span "Selecione um colaborador" at bounding box center [521, 124] width 974 height 12
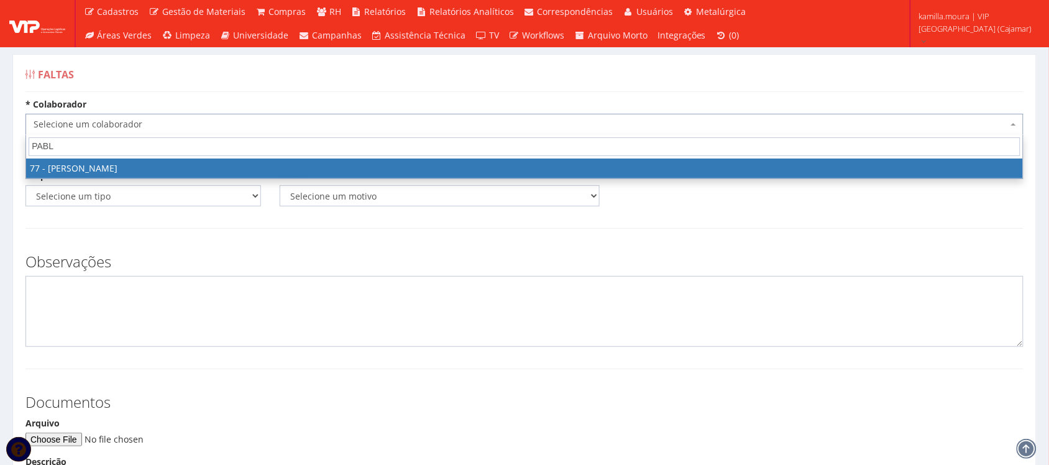
type input "[PERSON_NAME]"
select select "3317"
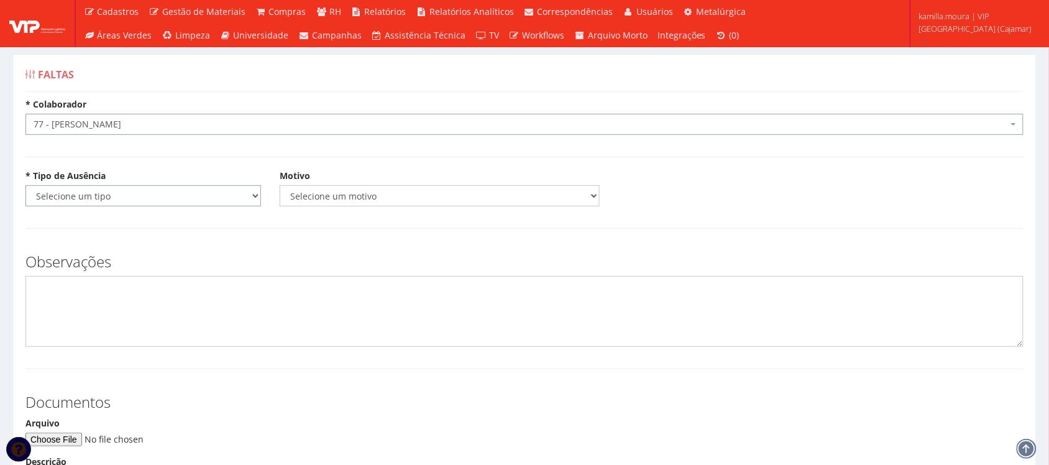
click at [241, 204] on select "Selecione um tipo Falta Total Falta Parcial Afastamento Férias" at bounding box center [142, 195] width 235 height 21
select select "total"
click at [25, 185] on select "Selecione um tipo Falta Total Falta Parcial Afastamento Férias" at bounding box center [142, 195] width 235 height 21
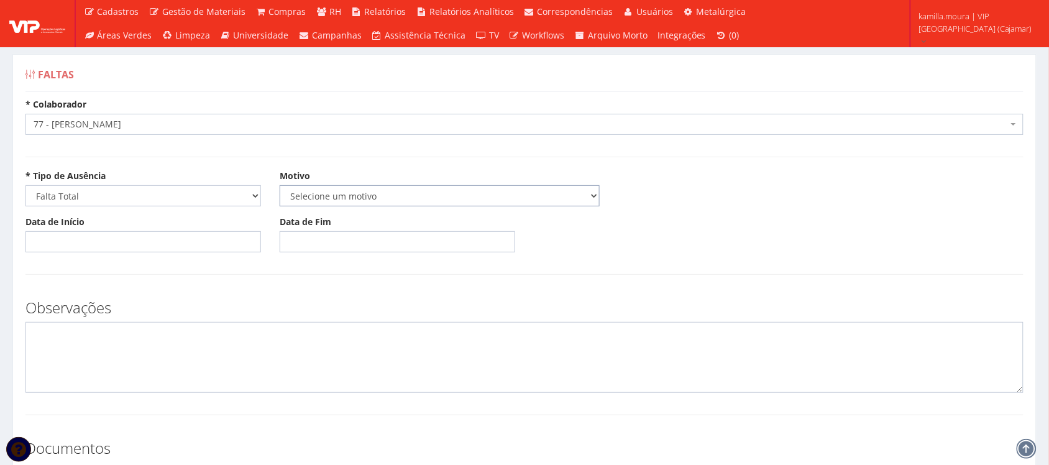
click at [356, 203] on select "Selecione um motivo Acidente Atestado Atraso Declaração Determinação Judicial D…" at bounding box center [440, 195] width 320 height 21
select select "atestado"
click at [280, 185] on select "Selecione um motivo Acidente Atestado Atraso Declaração Determinação Judicial D…" at bounding box center [440, 195] width 320 height 21
click at [86, 240] on input "Data de Início" at bounding box center [142, 241] width 235 height 21
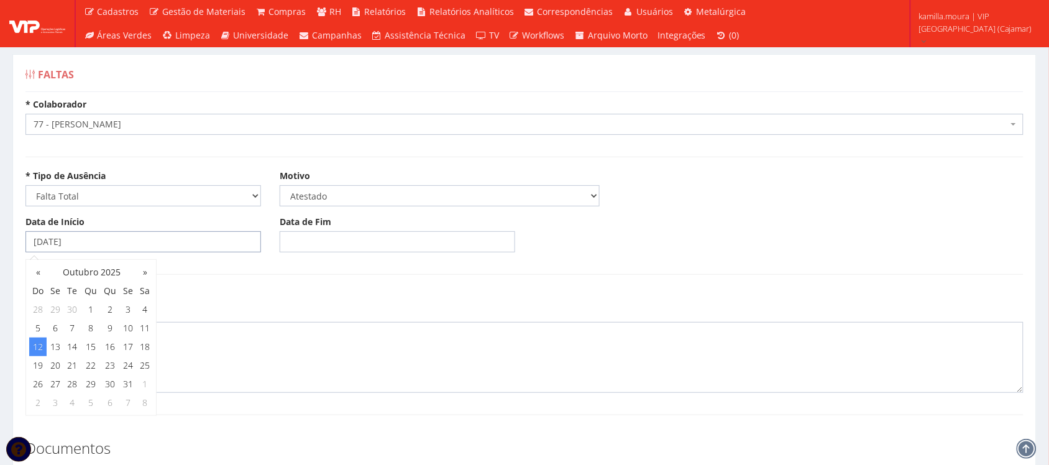
type input "12/10/2025"
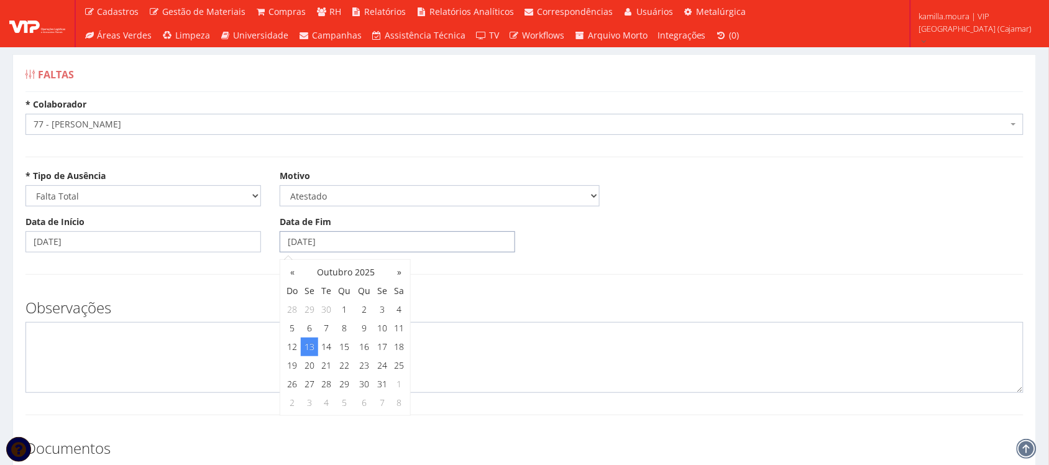
type input "[DATE]"
click at [106, 326] on textarea at bounding box center [524, 357] width 998 height 71
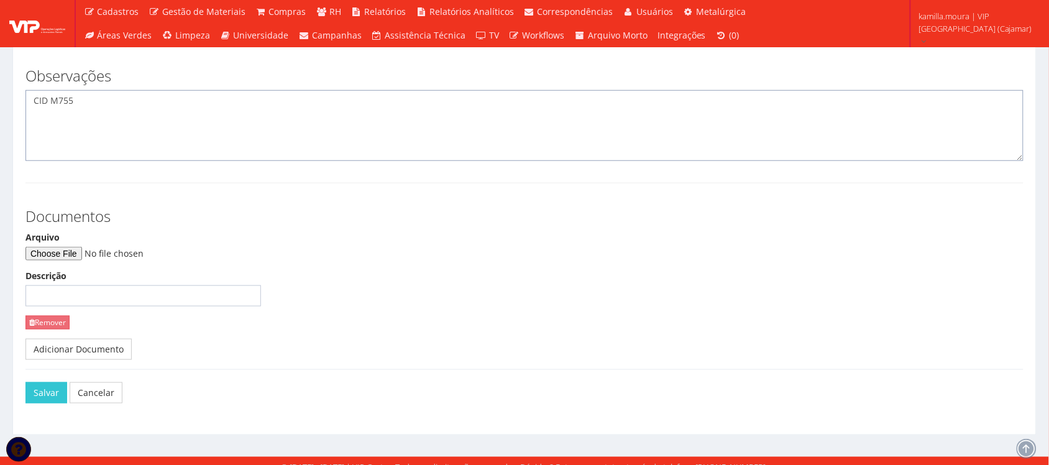
scroll to position [233, 0]
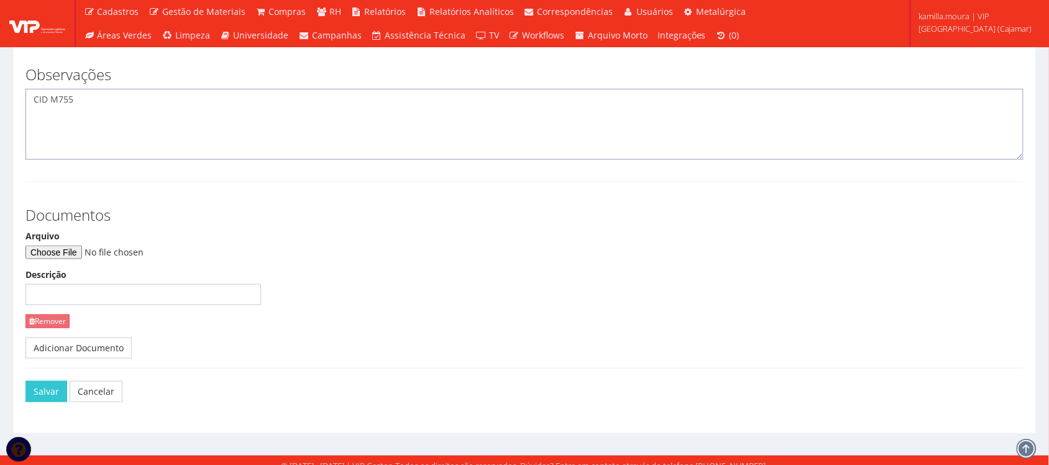
type textarea "CID M755"
click at [95, 253] on input "Arquivo" at bounding box center [109, 252] width 169 height 14
type input "C:\fakepath\1000369799.jpg"
click at [57, 398] on button "Salvar" at bounding box center [46, 391] width 42 height 21
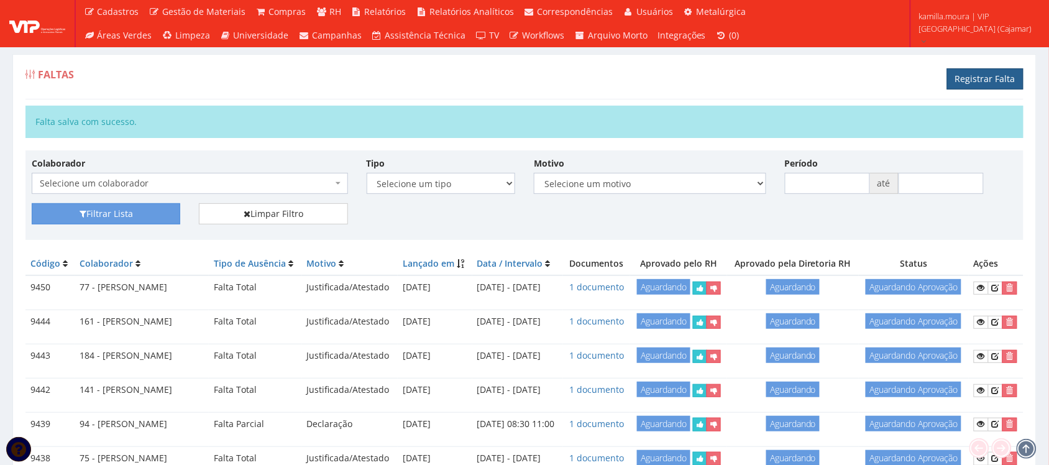
drag, startPoint x: 965, startPoint y: 84, endPoint x: 958, endPoint y: 84, distance: 6.9
click at [965, 84] on link "Registrar Falta" at bounding box center [985, 78] width 76 height 21
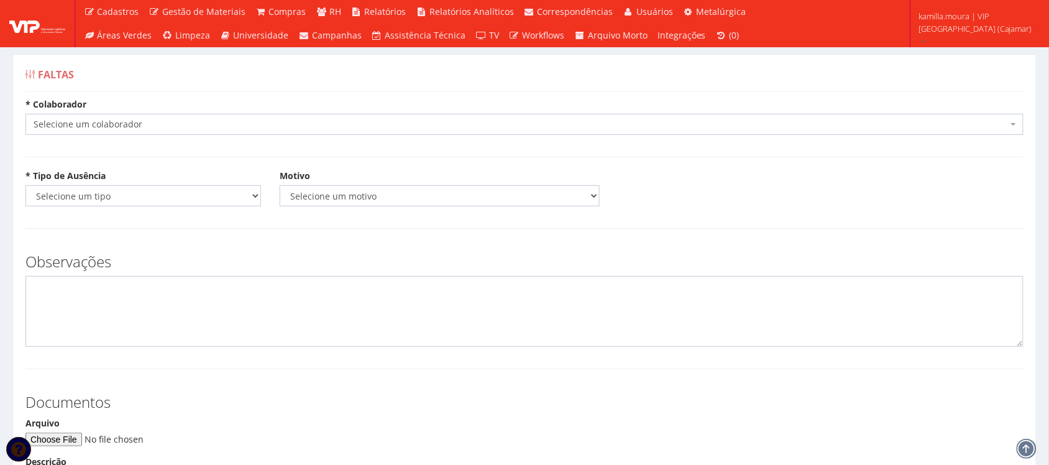
click at [320, 129] on span "Selecione um colaborador" at bounding box center [521, 124] width 974 height 12
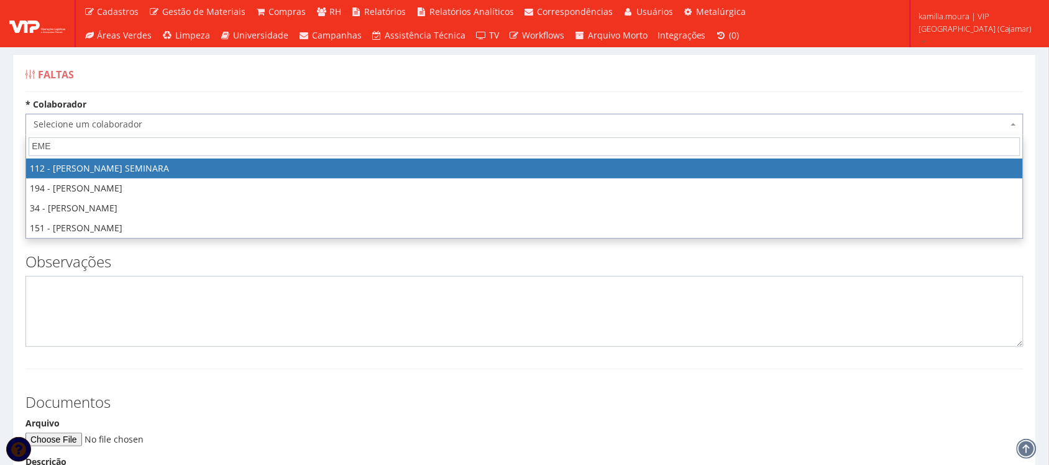
type input "EMEL"
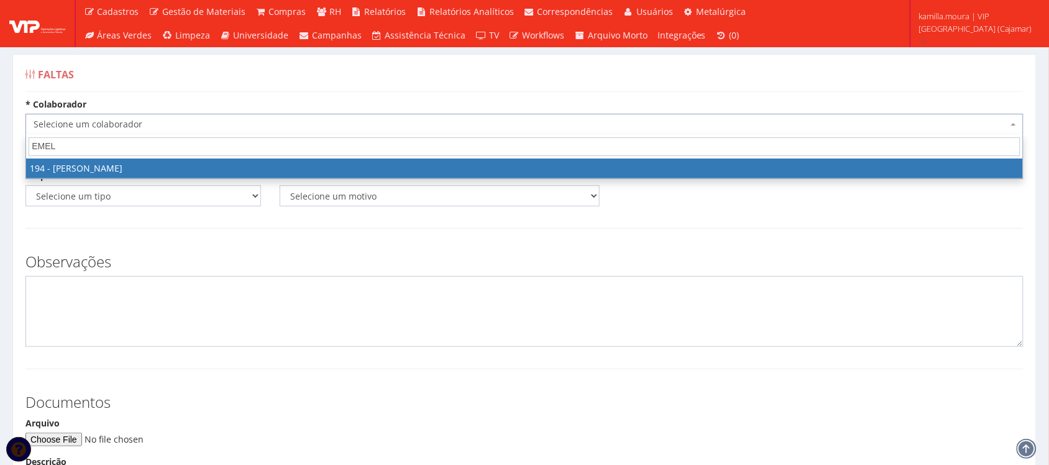
select select "4094"
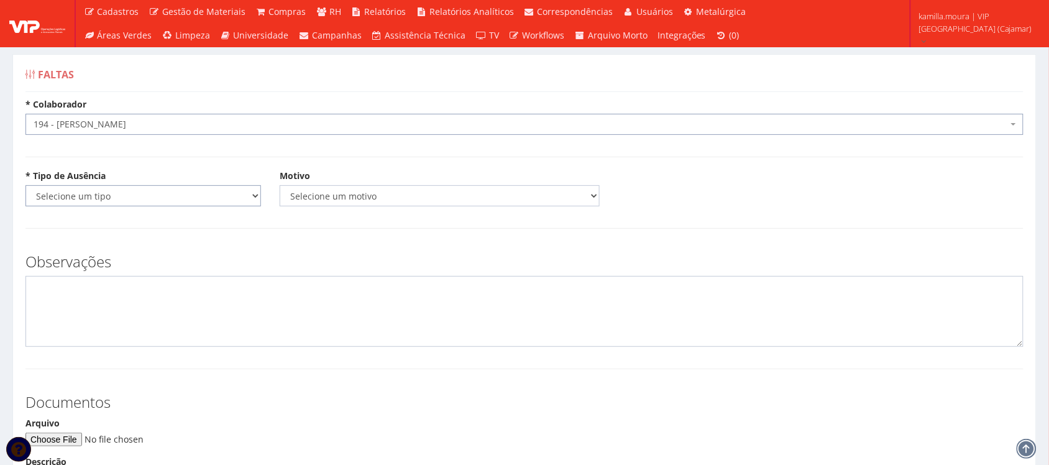
click at [247, 197] on select "Selecione um tipo Falta Total Falta Parcial Afastamento Férias" at bounding box center [142, 195] width 235 height 21
select select "total"
click at [25, 185] on select "Selecione um tipo Falta Total Falta Parcial Afastamento Férias" at bounding box center [142, 195] width 235 height 21
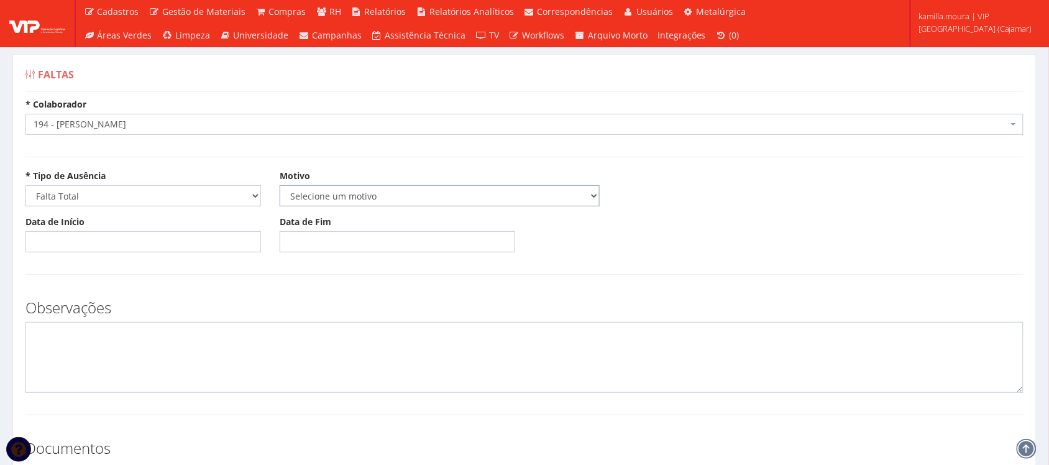
click at [325, 194] on select "Selecione um motivo Acidente Atestado Atraso Declaração Determinação Judicial D…" at bounding box center [440, 195] width 320 height 21
select select "atestado"
click at [280, 185] on select "Selecione um motivo Acidente Atestado Atraso Declaração Determinação Judicial D…" at bounding box center [440, 195] width 320 height 21
click at [90, 339] on textarea at bounding box center [524, 357] width 998 height 71
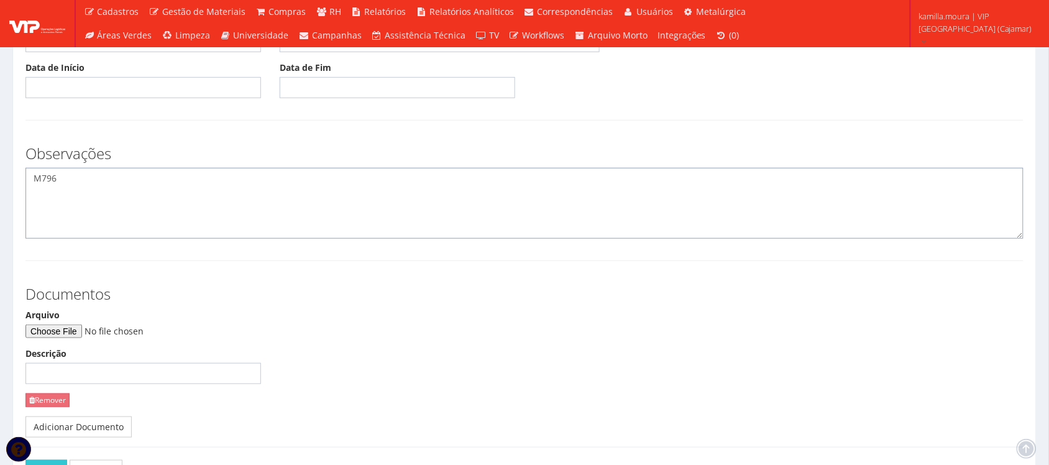
scroll to position [155, 0]
type textarea "M796"
click at [70, 327] on input "Arquivo" at bounding box center [109, 330] width 169 height 14
type input "C:\fakepath\WhatsApp Image [DATE] 11.53.14.jpeg"
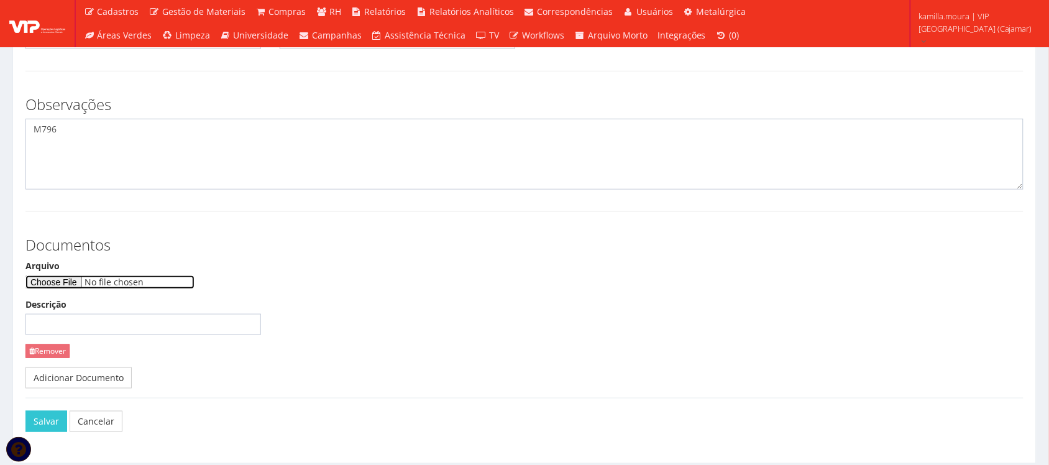
scroll to position [244, 0]
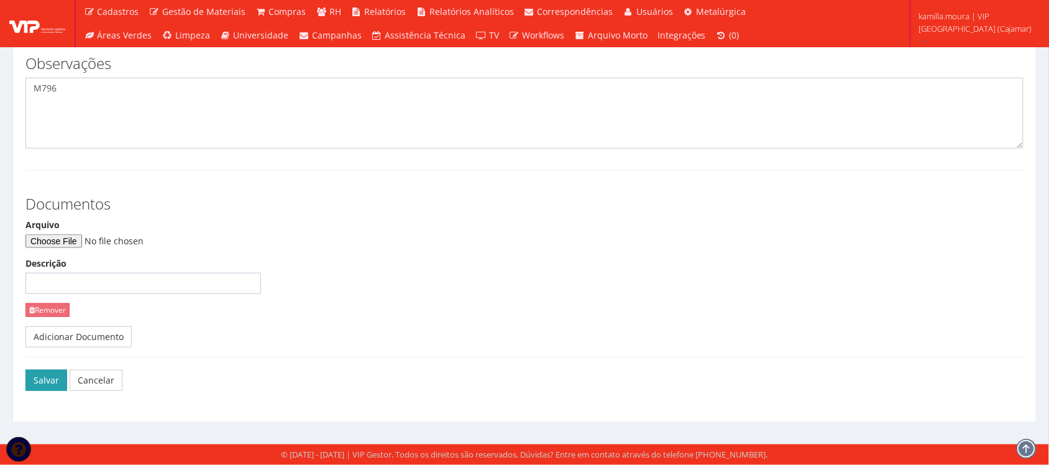
click at [53, 379] on button "Salvar" at bounding box center [46, 380] width 42 height 21
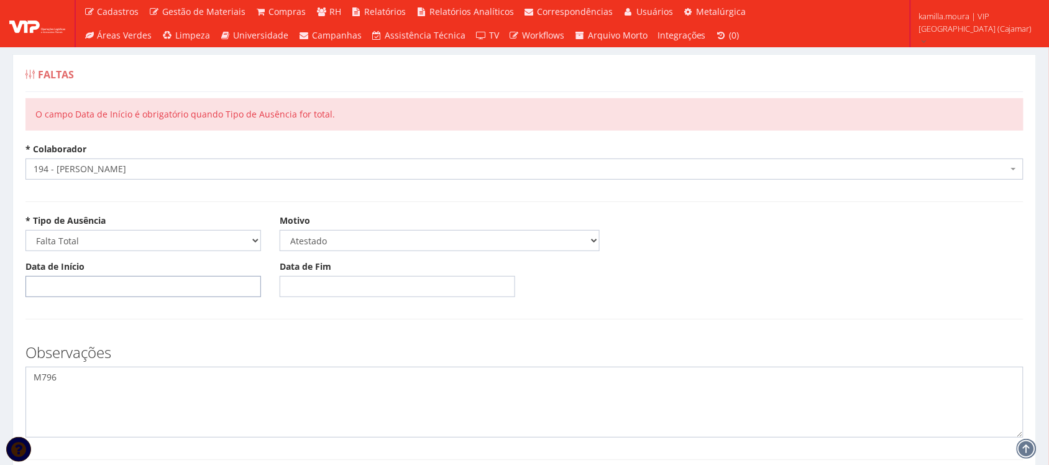
click at [135, 280] on input "Data de Início" at bounding box center [142, 286] width 235 height 21
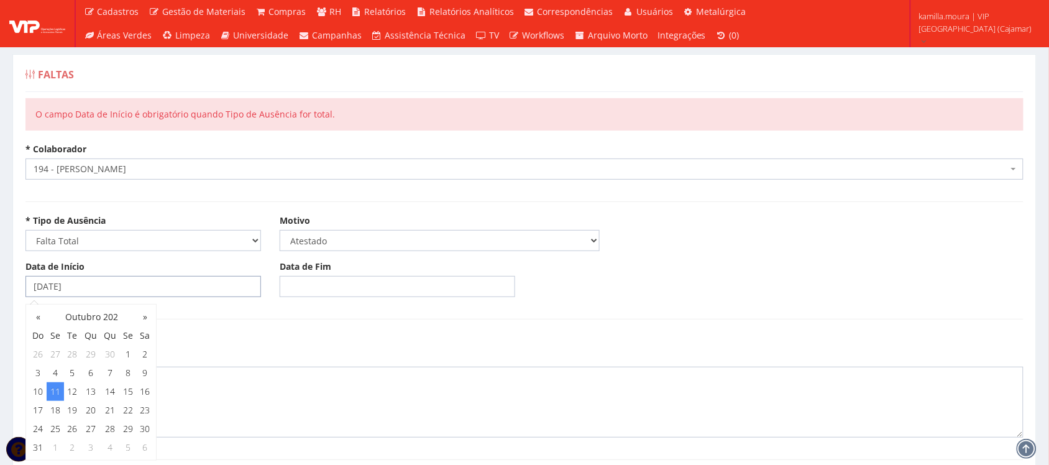
type input "[DATE]"
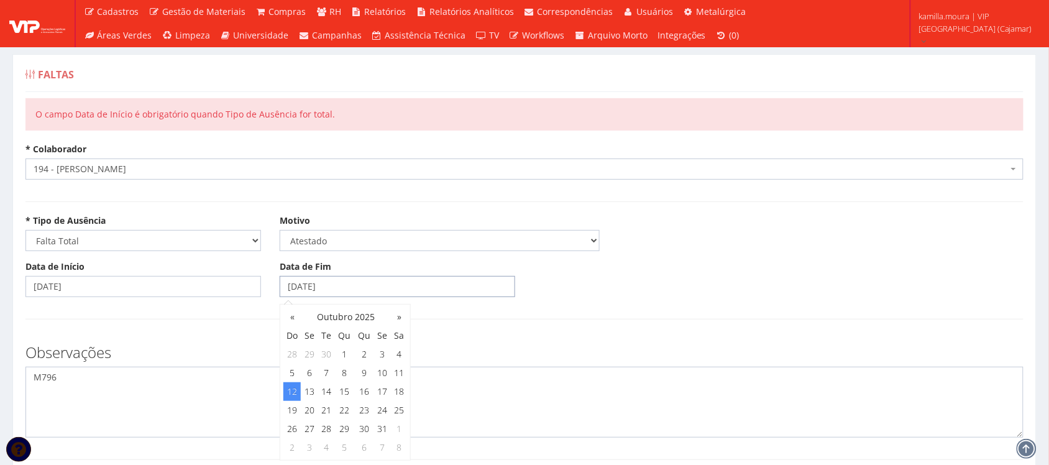
scroll to position [290, 0]
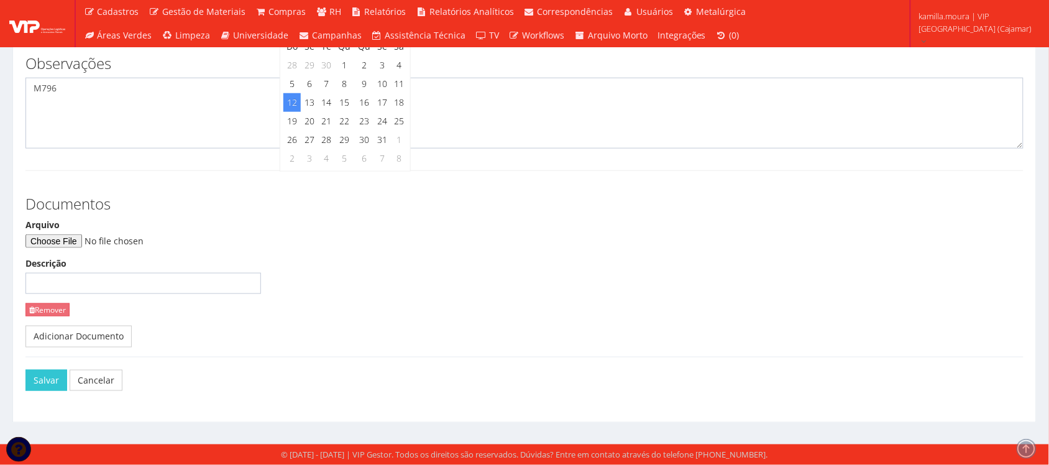
type input "[DATE]"
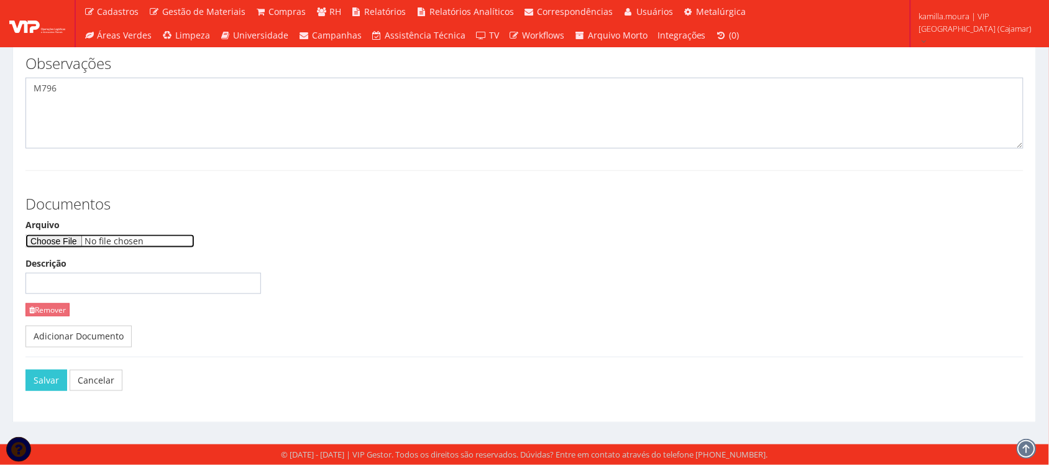
click at [91, 239] on input "Arquivo" at bounding box center [109, 241] width 169 height 14
type input "C:\fakepath\WhatsApp Image [DATE] 11.53.14.jpeg"
click at [48, 385] on button "Salvar" at bounding box center [46, 380] width 42 height 21
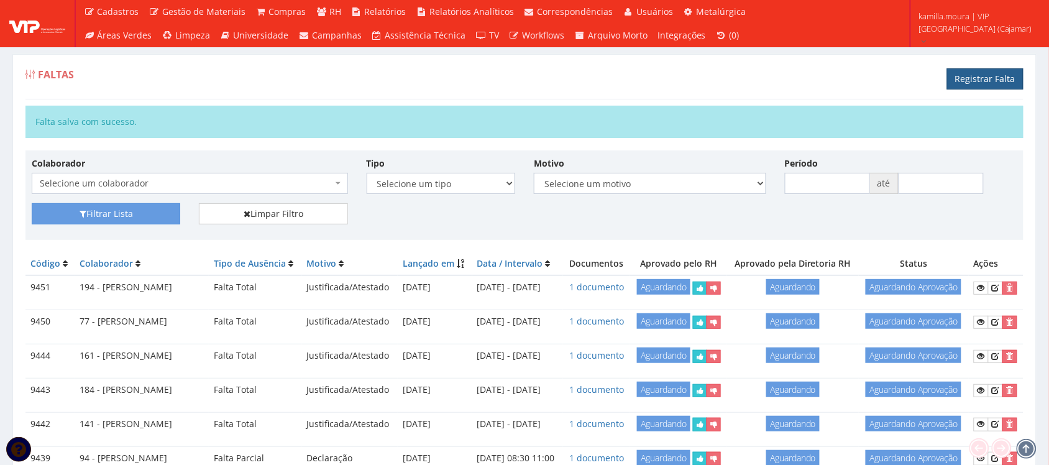
drag, startPoint x: 969, startPoint y: 73, endPoint x: 963, endPoint y: 76, distance: 6.9
click at [970, 73] on link "Registrar Falta" at bounding box center [985, 78] width 76 height 21
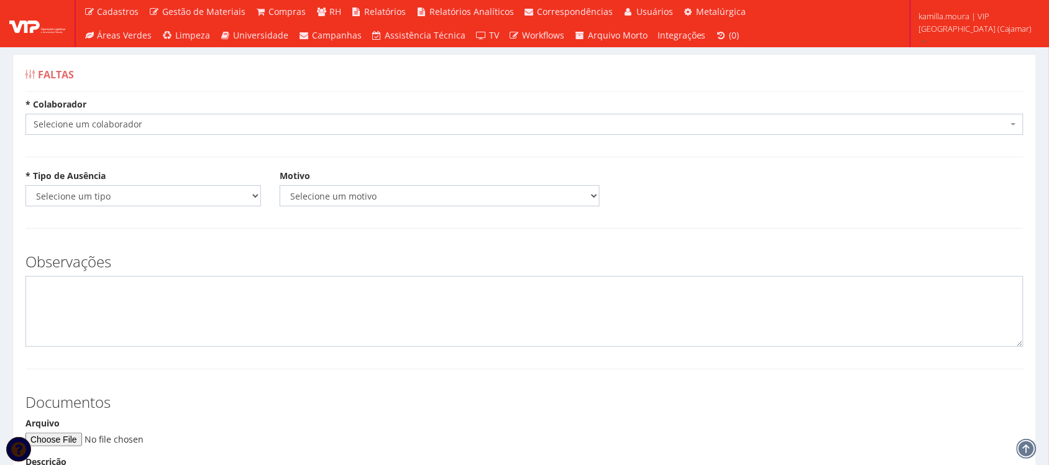
click at [157, 126] on span "Selecione um colaborador" at bounding box center [521, 124] width 974 height 12
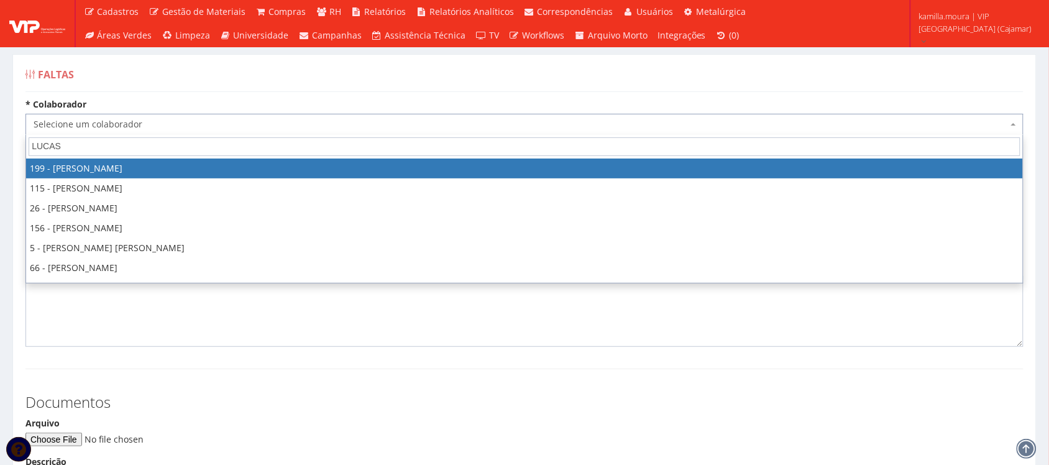
type input "[PERSON_NAME]"
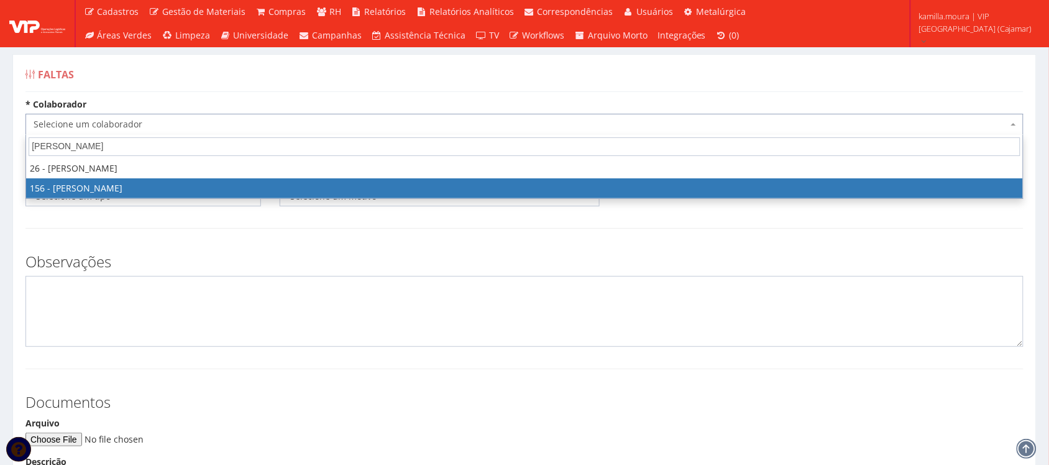
select select "3965"
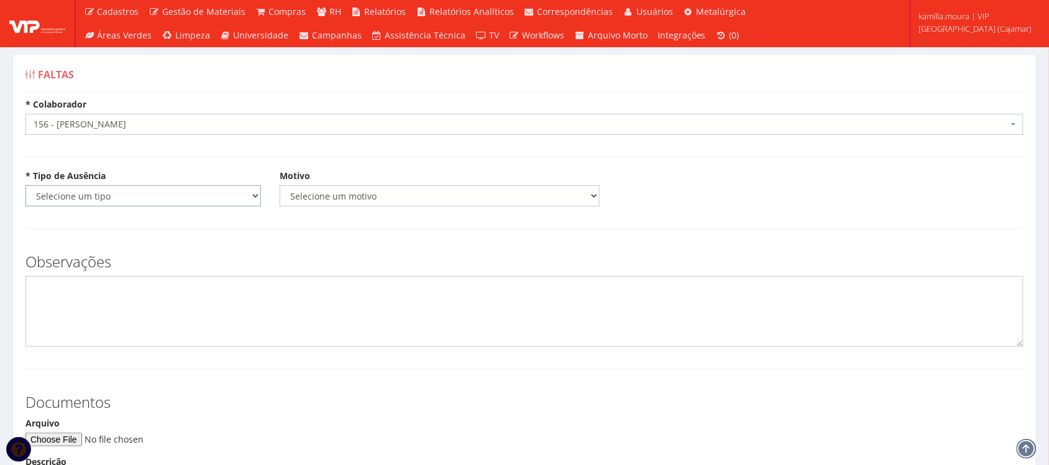
click at [143, 191] on select "Selecione um tipo Falta Total Falta Parcial Afastamento Férias" at bounding box center [142, 195] width 235 height 21
select select "total"
click at [25, 185] on select "Selecione um tipo Falta Total Falta Parcial Afastamento Férias" at bounding box center [142, 195] width 235 height 21
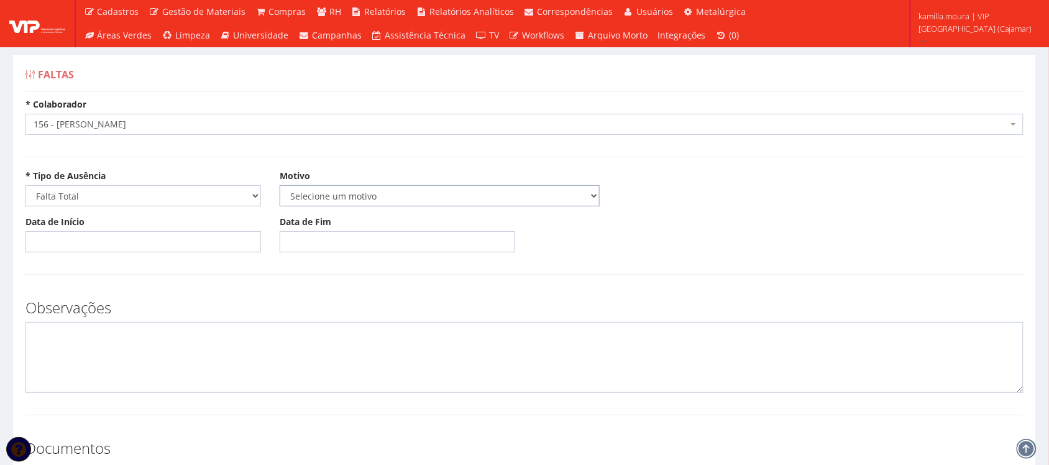
click at [336, 190] on select "Selecione um motivo Acidente Atestado Atraso Declaração Determinação Judicial D…" at bounding box center [440, 195] width 320 height 21
select select "atestado"
click at [280, 185] on select "Selecione um motivo Acidente Atestado Atraso Declaração Determinação Judicial D…" at bounding box center [440, 195] width 320 height 21
click at [55, 240] on input "Data de Início" at bounding box center [142, 241] width 235 height 21
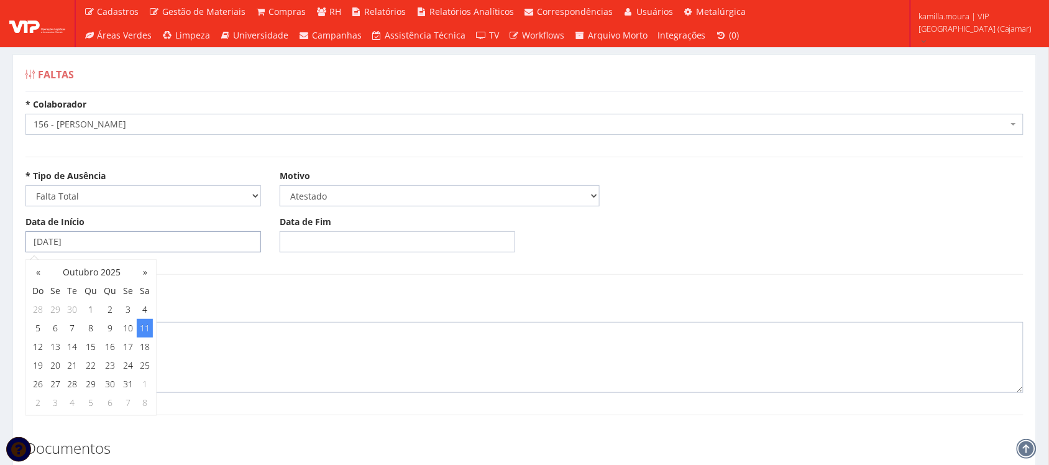
type input "11/10/2025"
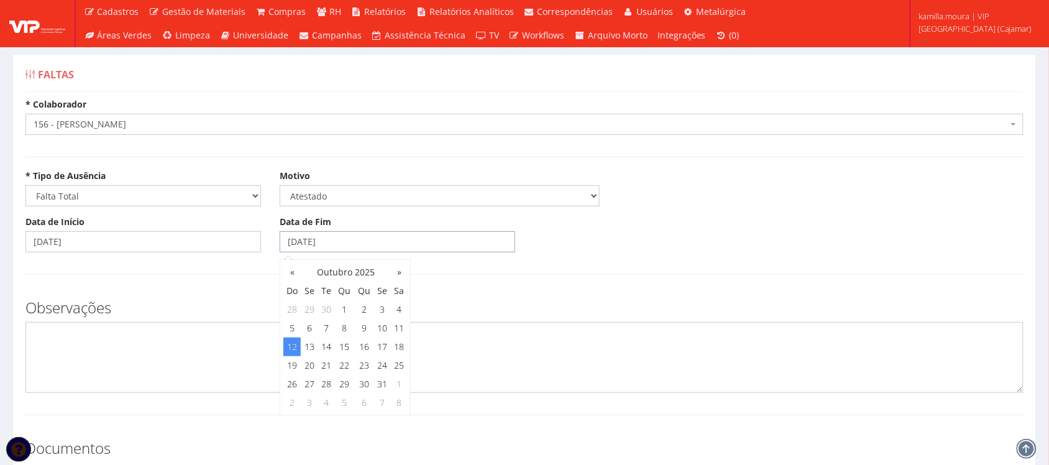
type input "12/10/2025"
click at [99, 351] on textarea at bounding box center [524, 357] width 998 height 71
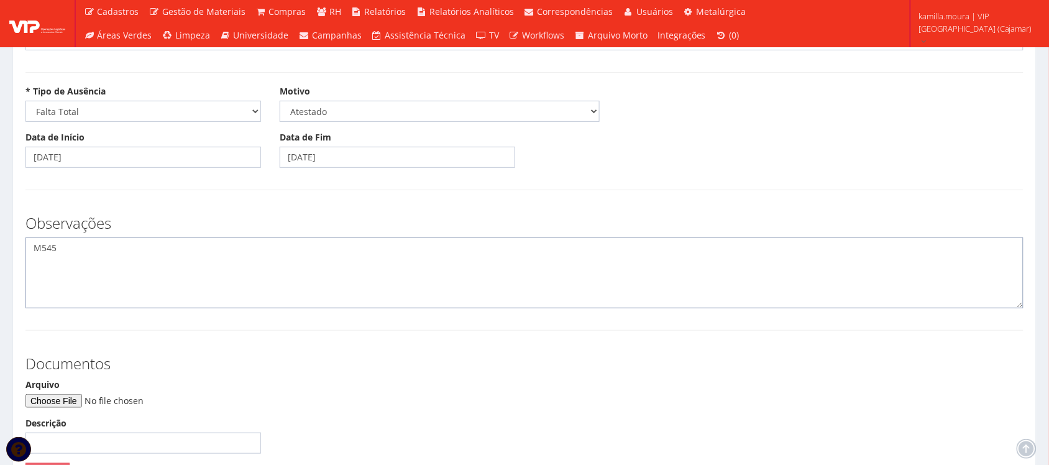
scroll to position [233, 0]
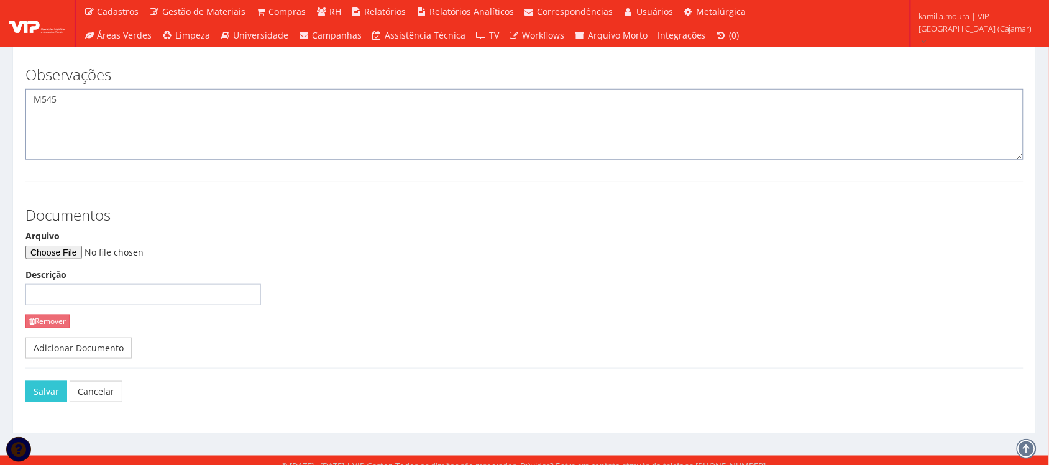
type textarea "M545"
click at [82, 253] on input "Arquivo" at bounding box center [109, 252] width 169 height 14
type input "C:\fakepath\WhatsApp Image 2025-10-12 at 12.25.31.jpeg"
click at [45, 391] on button "Salvar" at bounding box center [46, 391] width 42 height 21
